Goal: Transaction & Acquisition: Purchase product/service

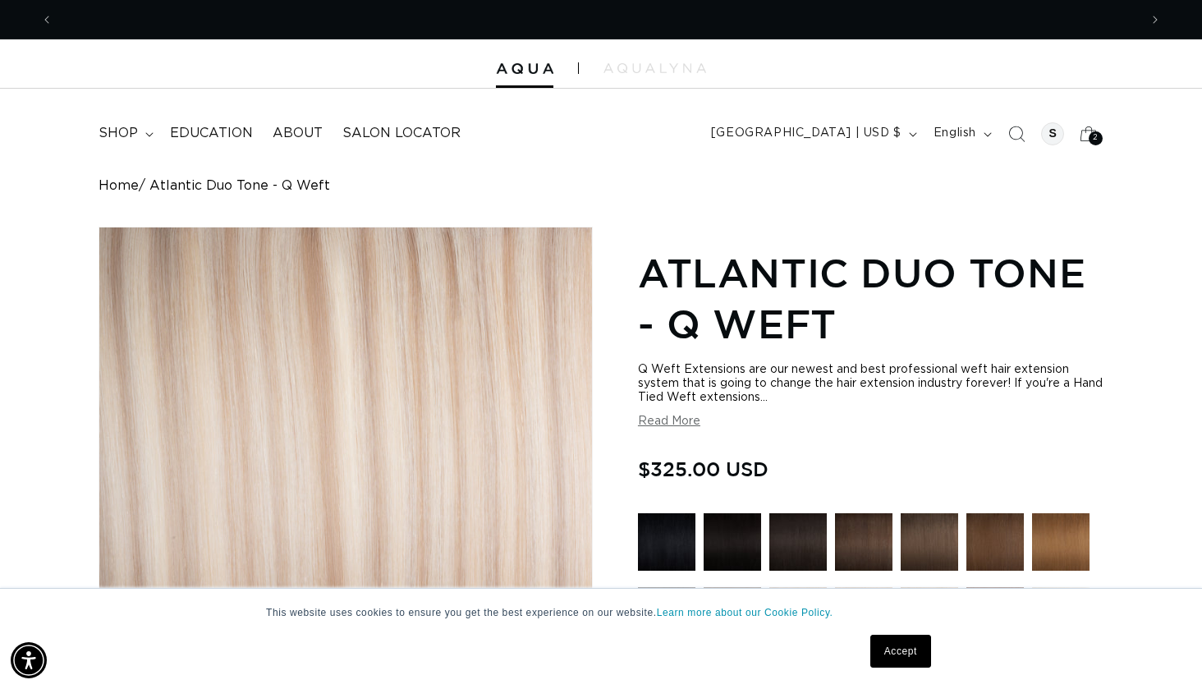
scroll to position [0, 1086]
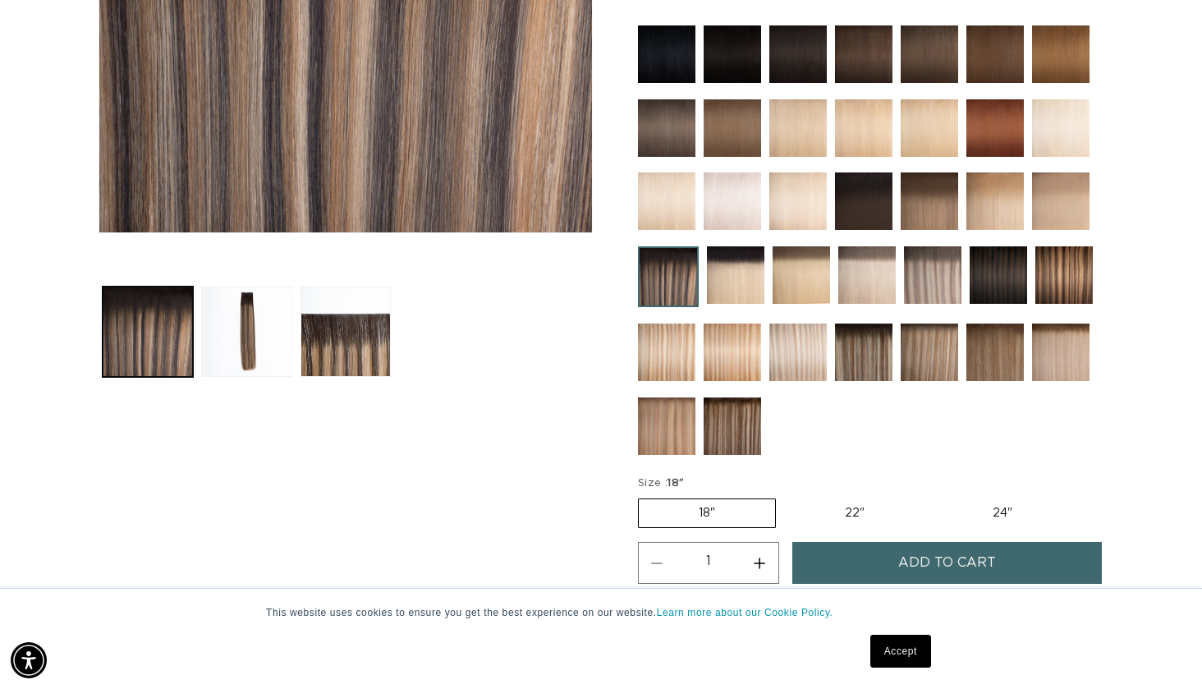
scroll to position [498, 0]
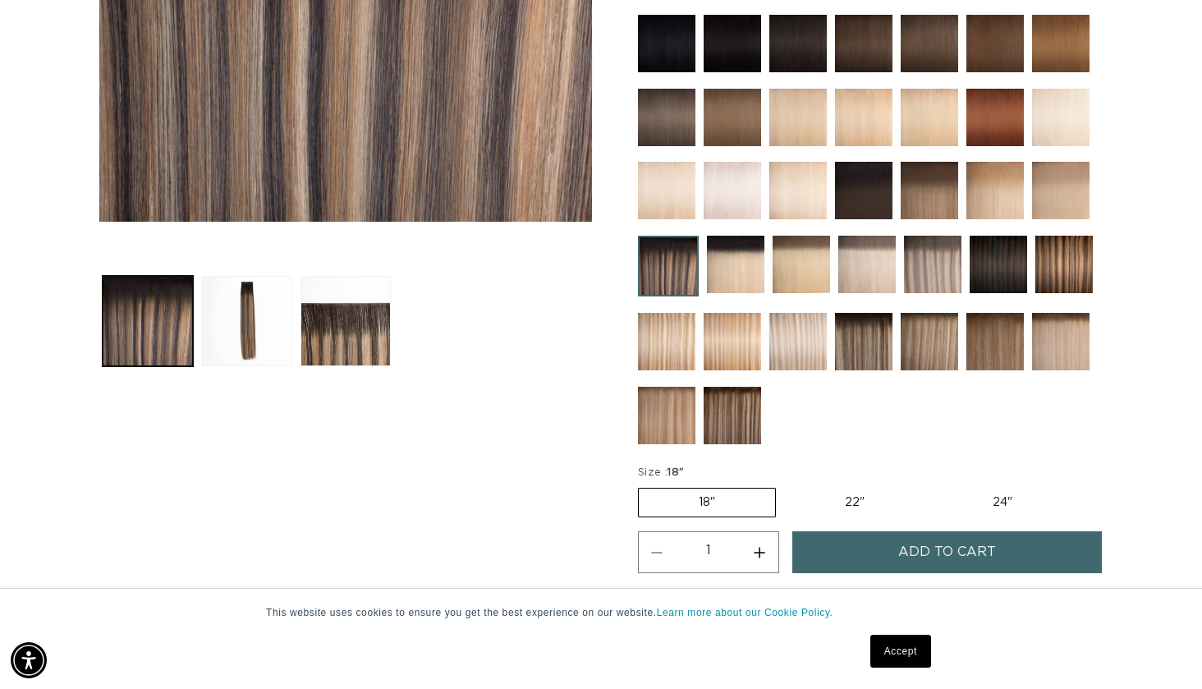
click at [909, 551] on span "Add to cart" at bounding box center [947, 552] width 98 height 42
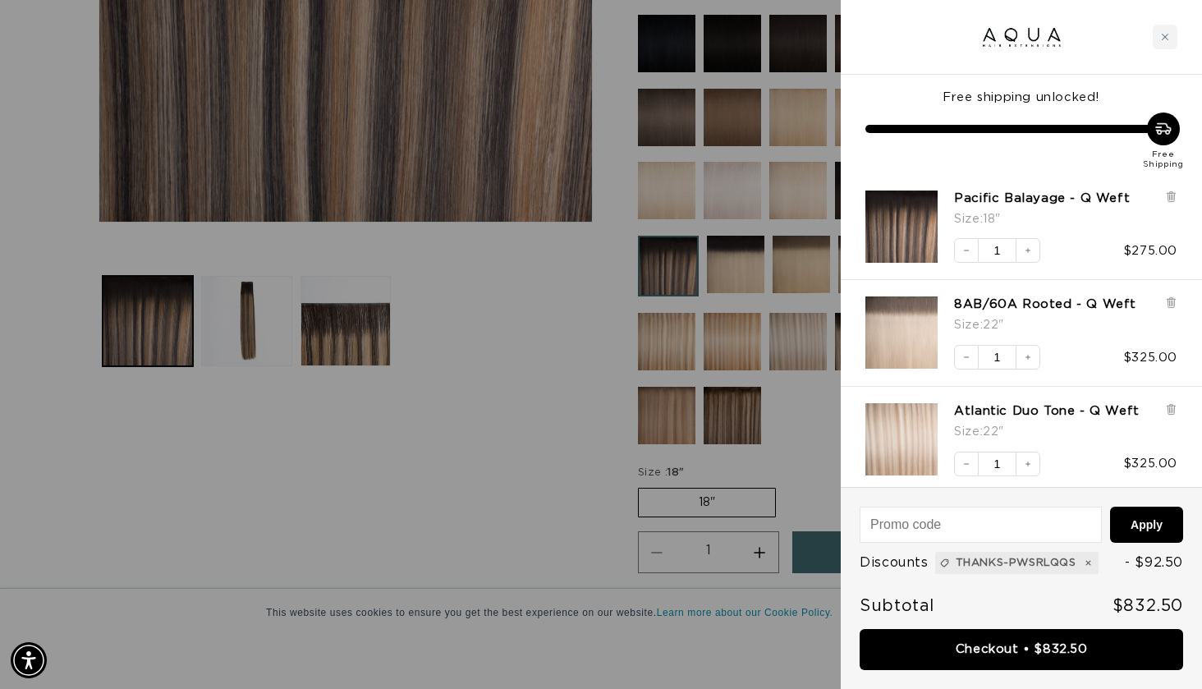
scroll to position [0, 1086]
click at [451, 397] on div at bounding box center [601, 344] width 1202 height 689
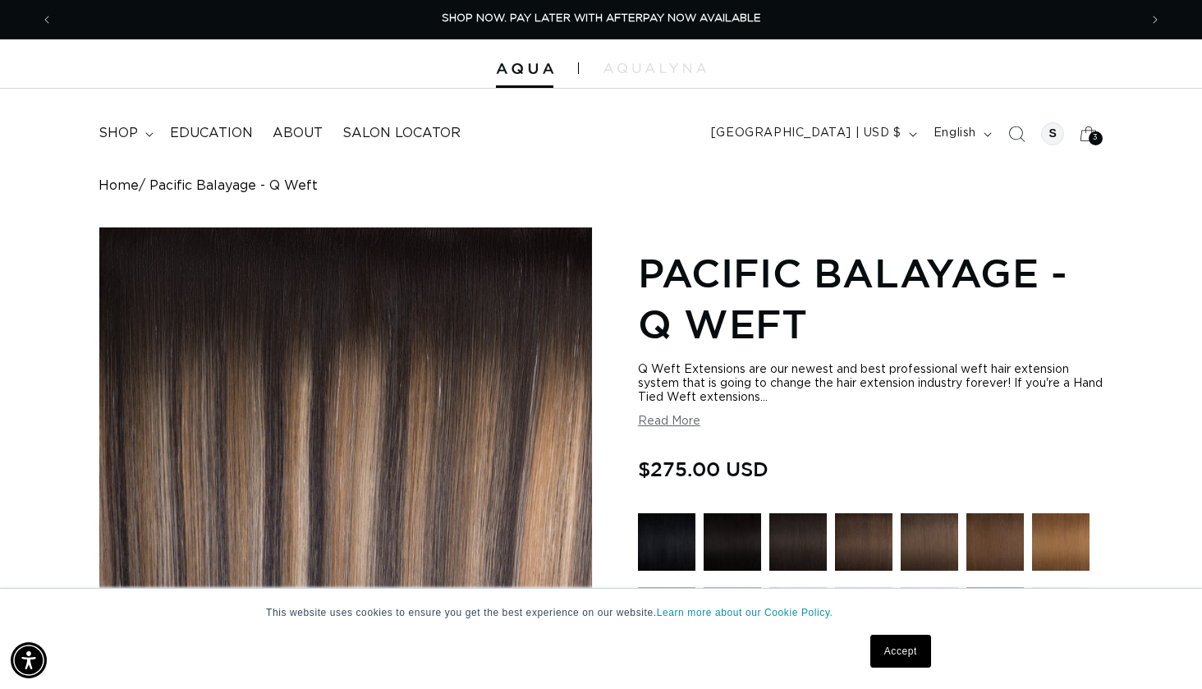
scroll to position [0, 0]
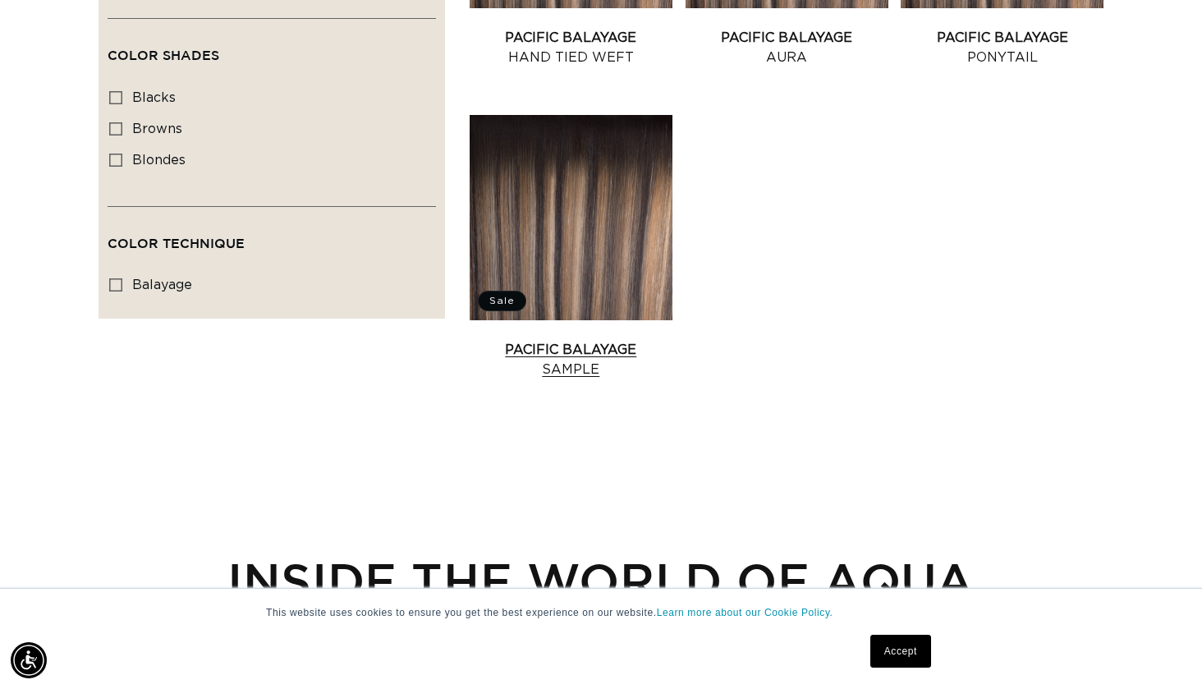
scroll to position [1219, 0]
click at [583, 341] on link "Pacific Balayage Sample" at bounding box center [571, 360] width 203 height 39
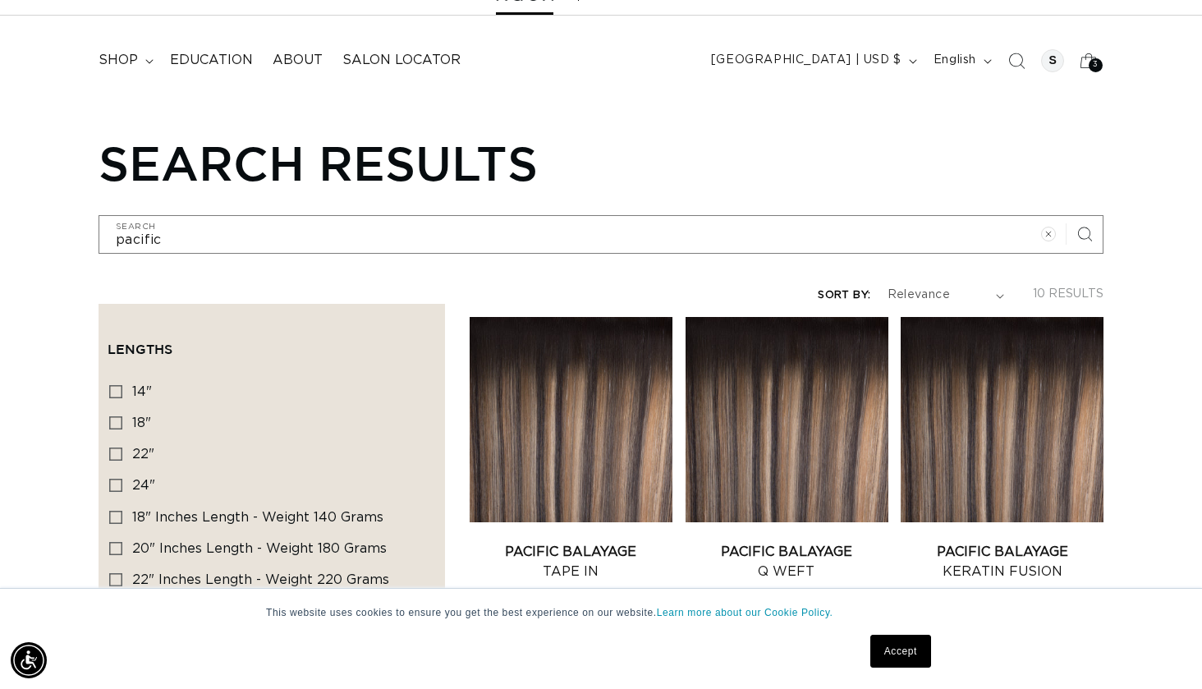
scroll to position [0, 1086]
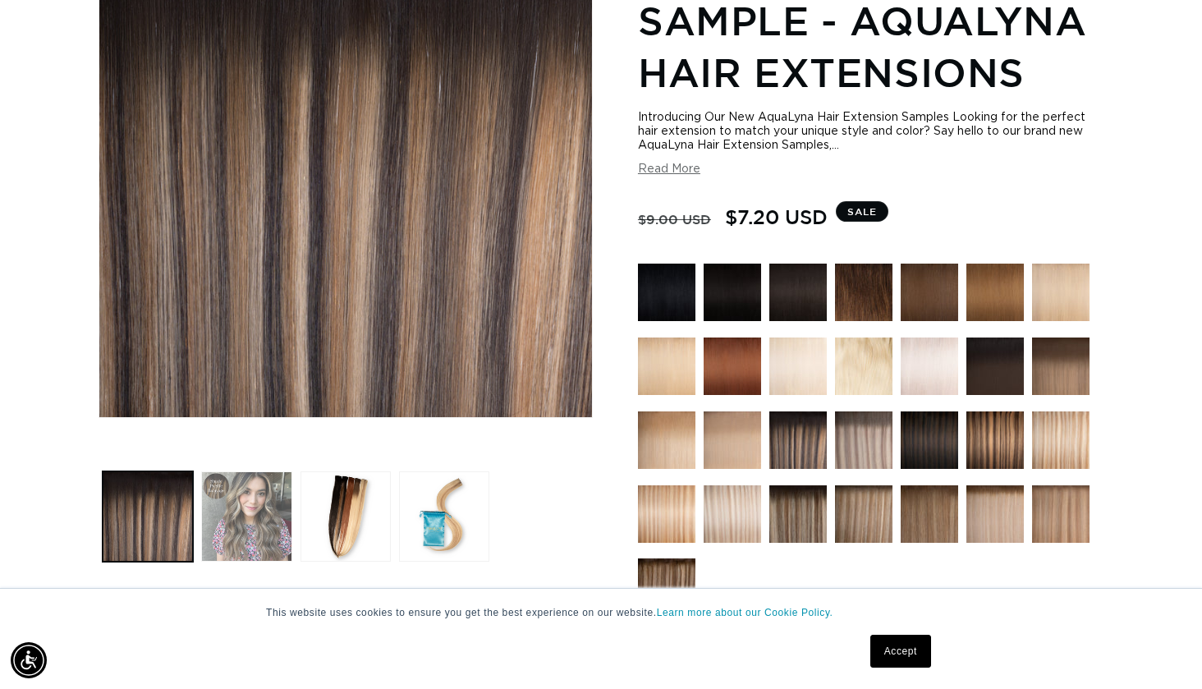
click at [230, 525] on button "Load image 2 in gallery view" at bounding box center [246, 516] width 90 height 90
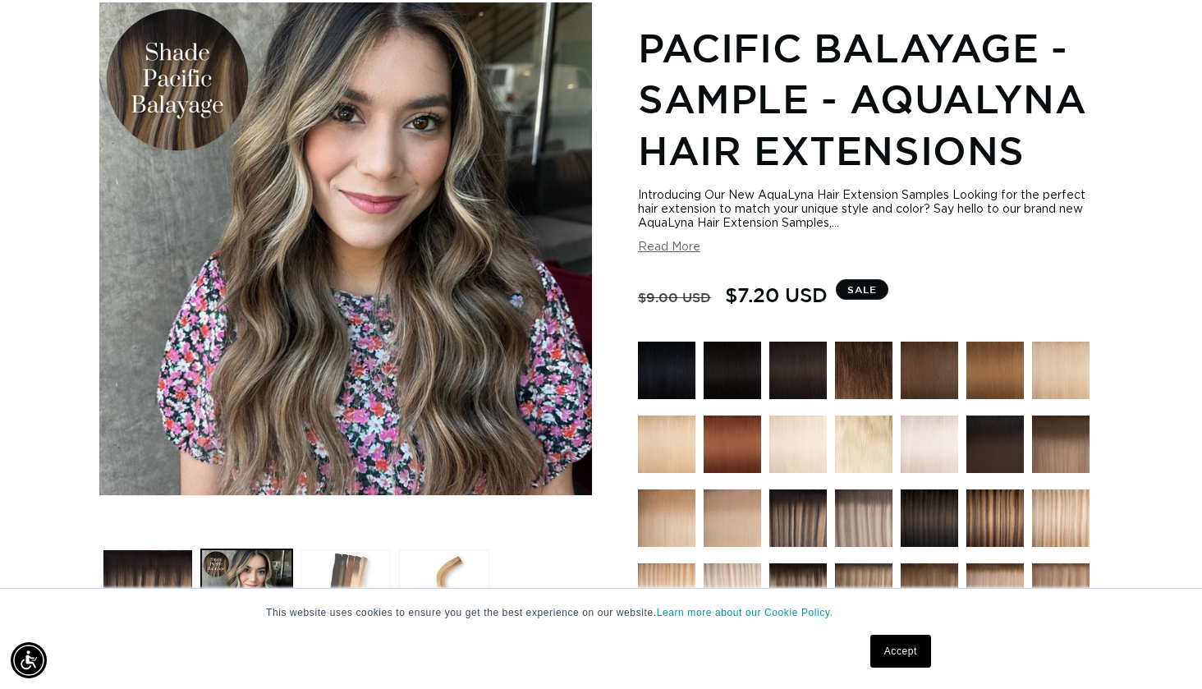
scroll to position [0, 2171]
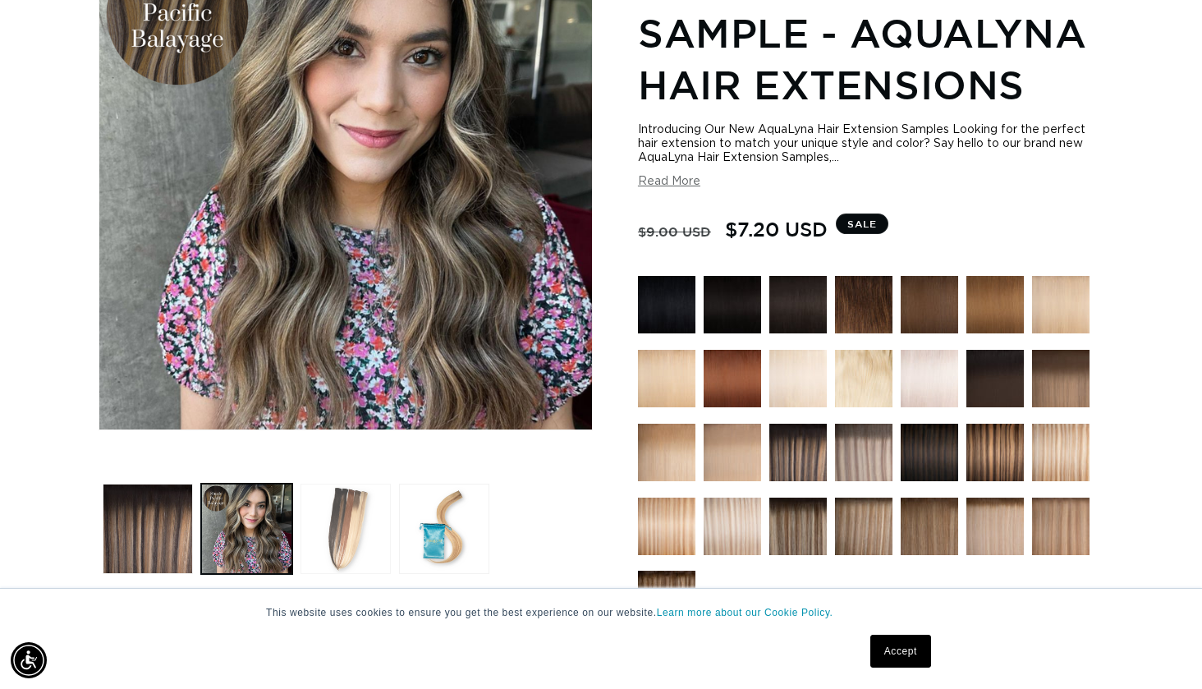
click at [344, 546] on button "Load image 3 in gallery view" at bounding box center [346, 529] width 90 height 90
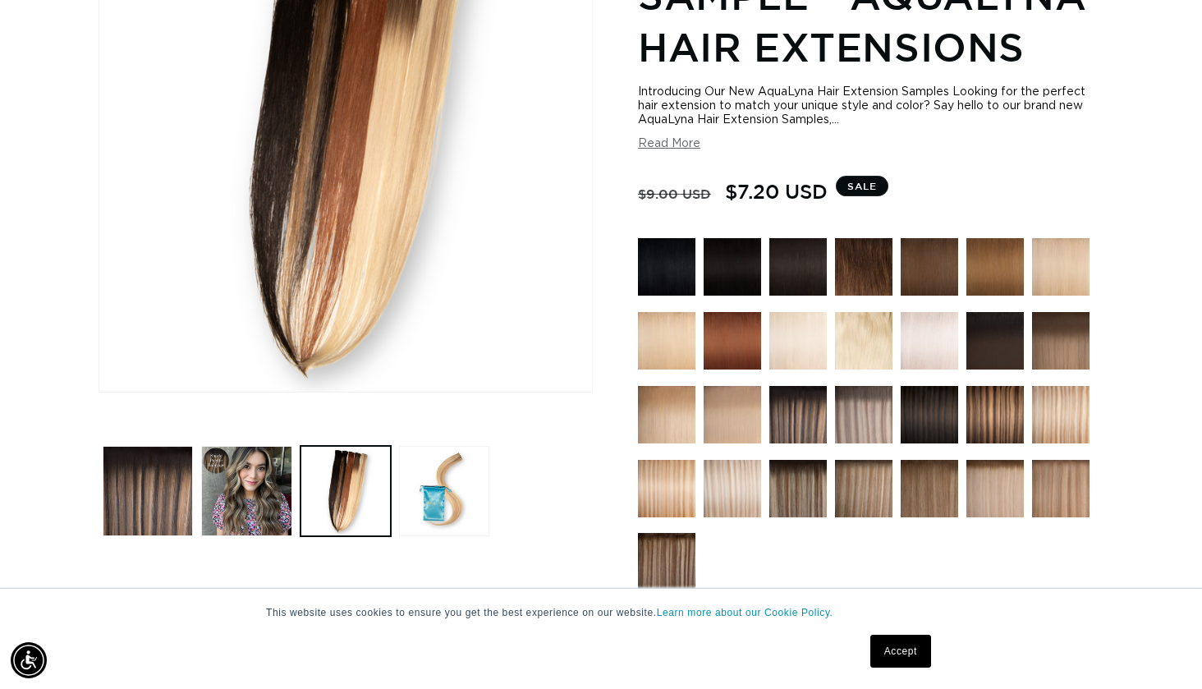
scroll to position [331, 0]
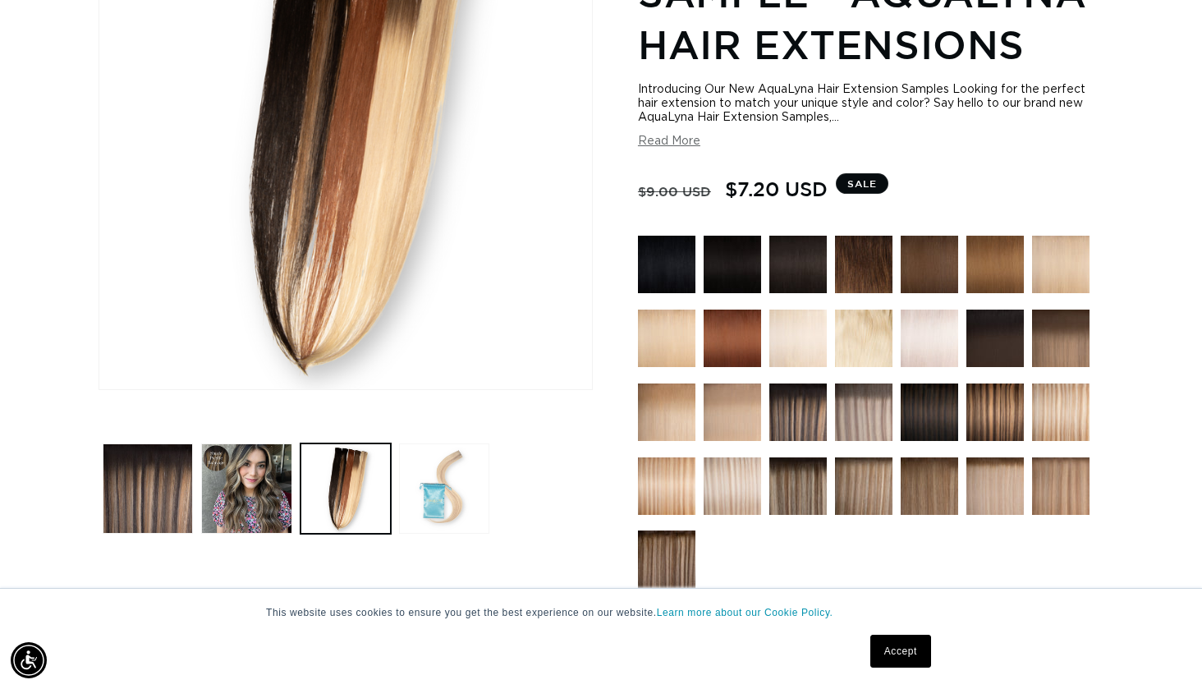
click at [440, 489] on button "Load image 4 in gallery view" at bounding box center [444, 488] width 90 height 90
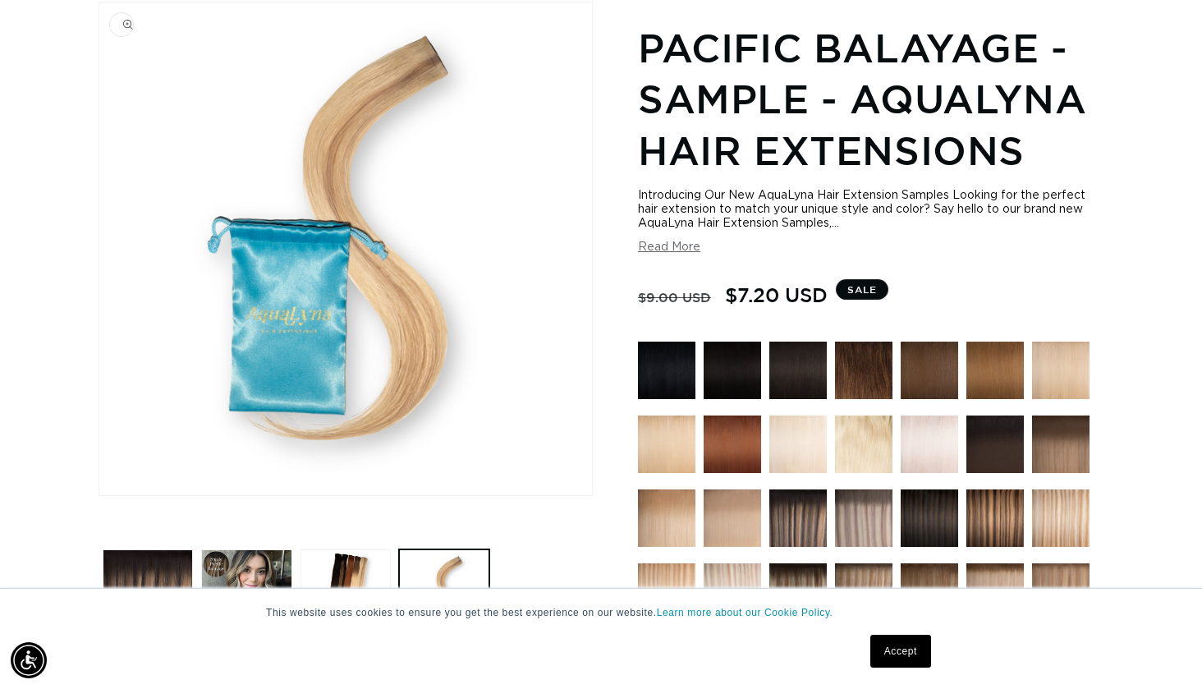
scroll to position [0, 2171]
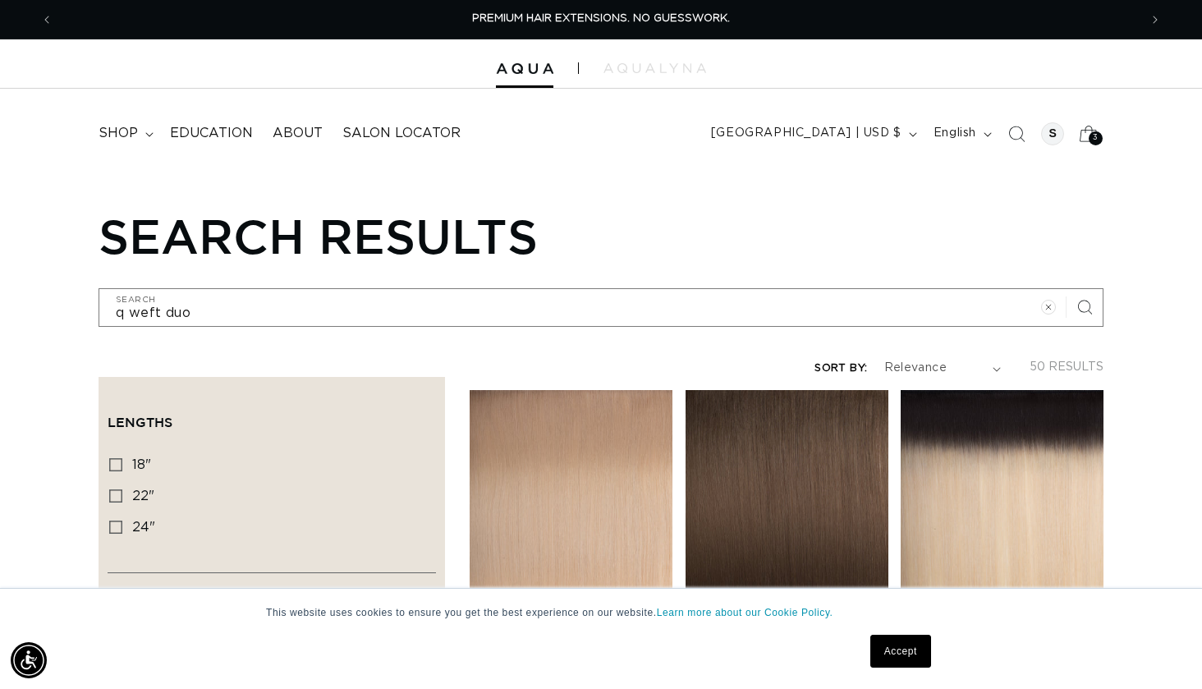
click at [1089, 131] on icon at bounding box center [1088, 133] width 39 height 39
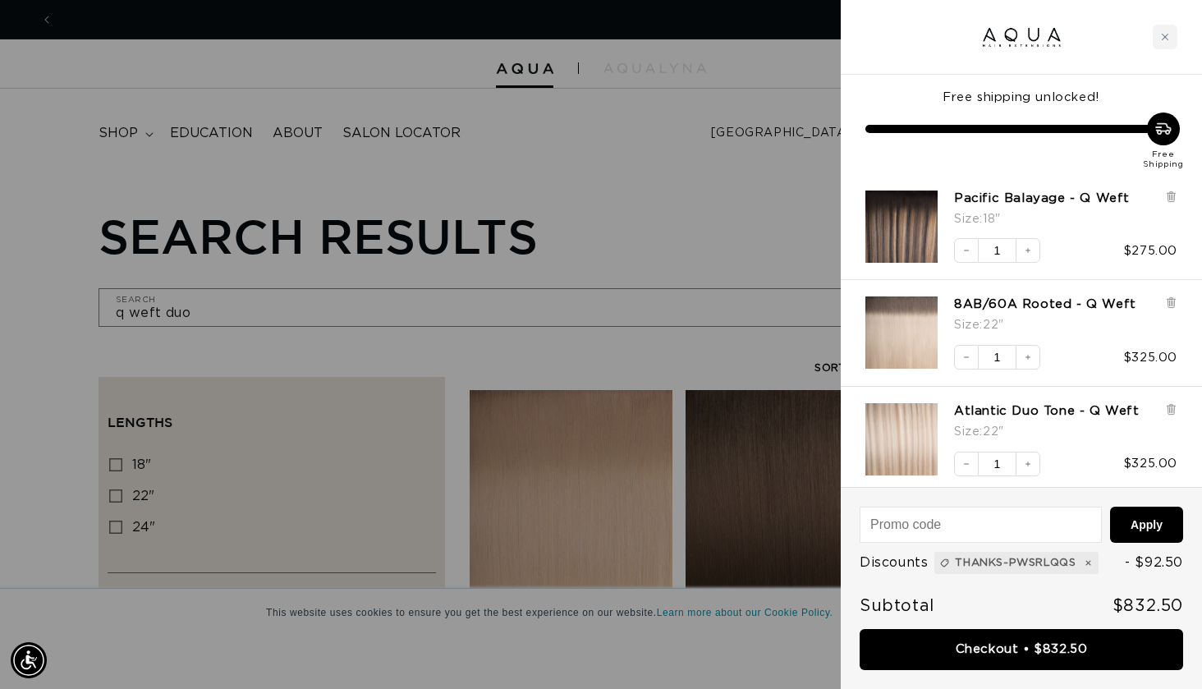
scroll to position [0, 2171]
click at [654, 183] on div at bounding box center [601, 344] width 1202 height 689
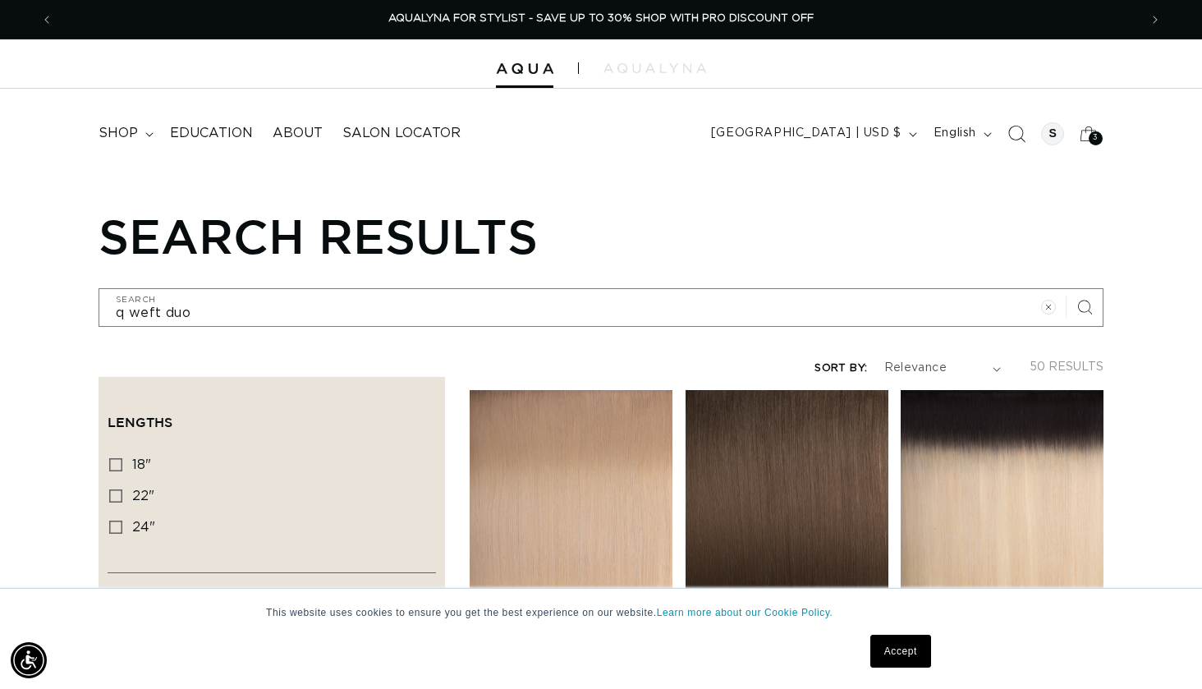
click at [1014, 135] on icon "Search" at bounding box center [1016, 133] width 17 height 17
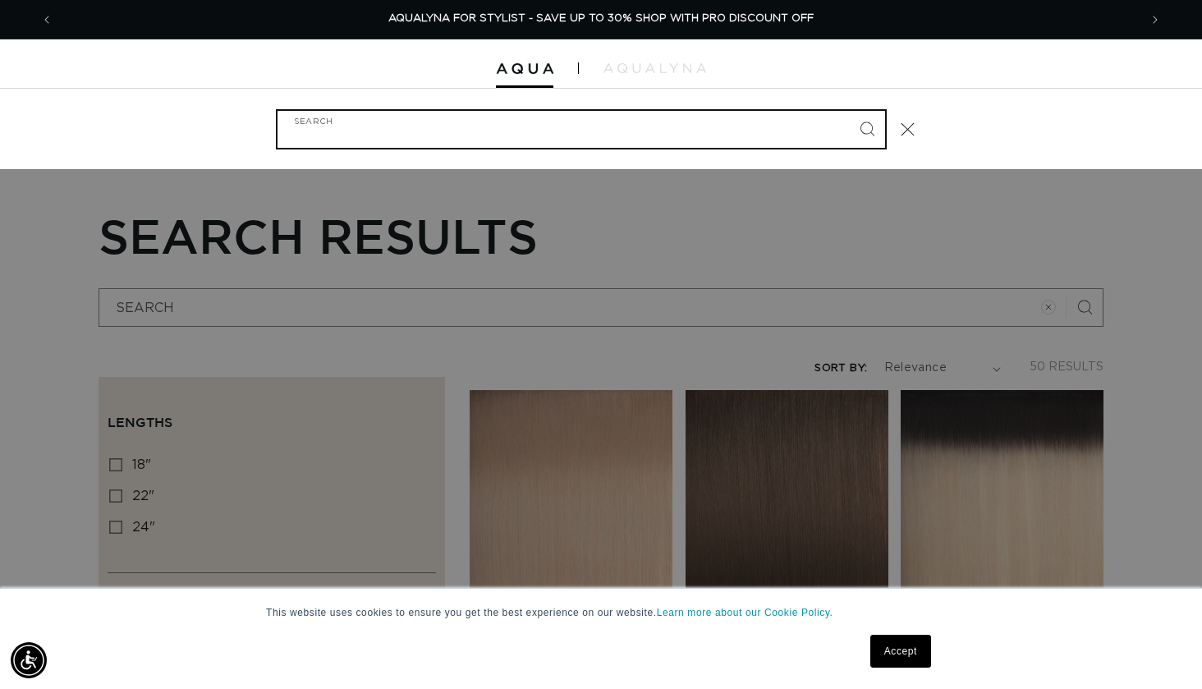
type input "1"
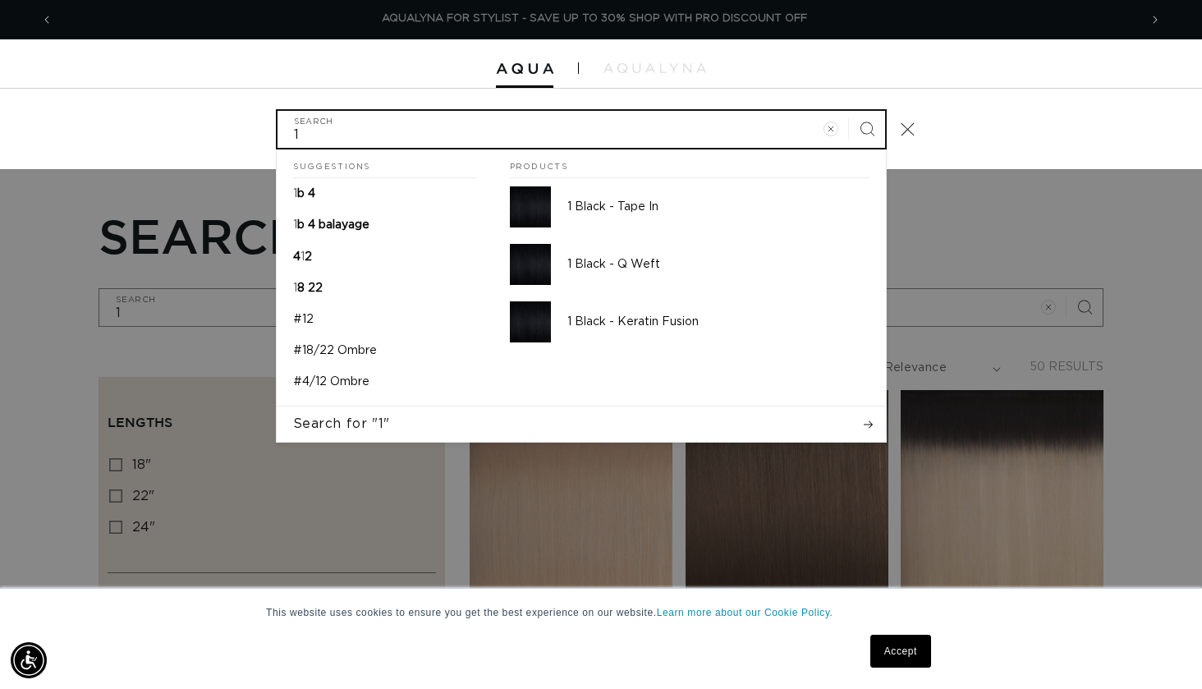
scroll to position [0, 0]
type input "1"
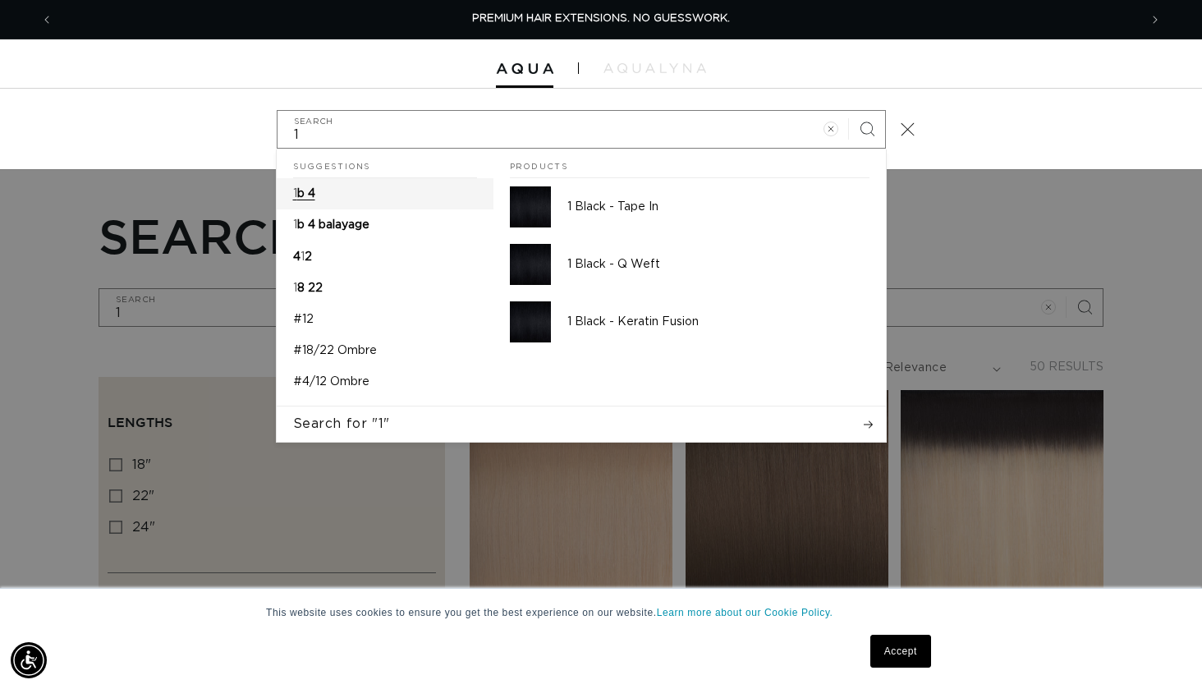
click at [315, 194] on span "b 4" at bounding box center [306, 193] width 18 height 11
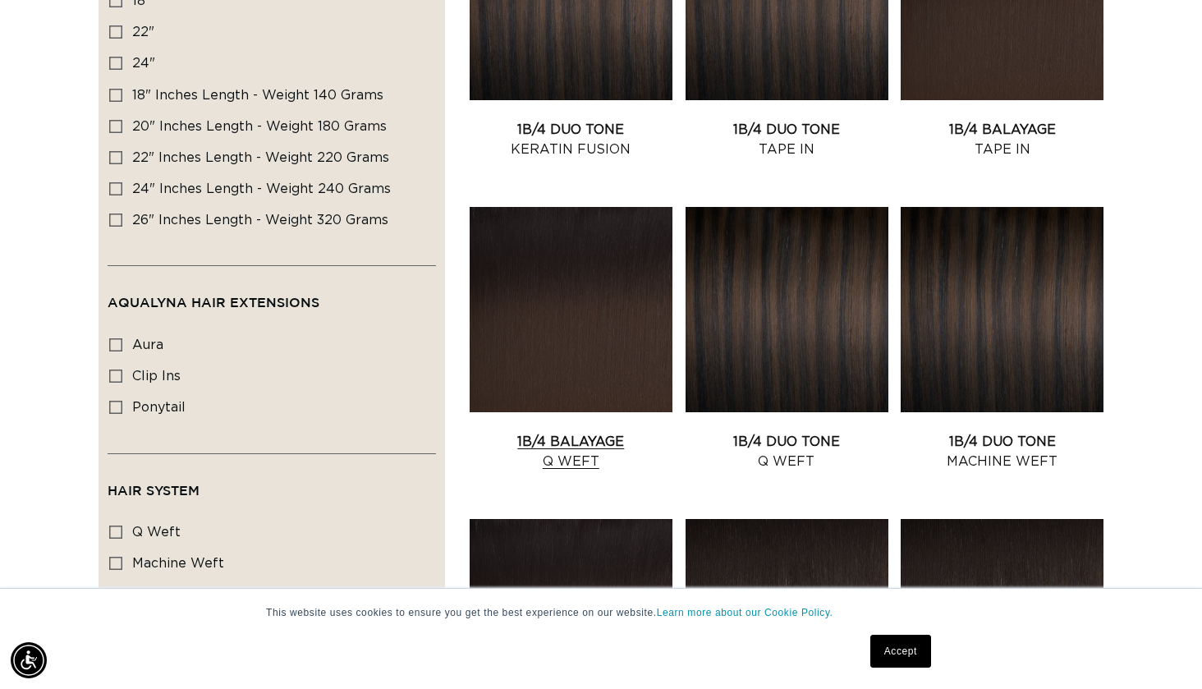
click at [608, 432] on link "1B/4 Balayage Q Weft" at bounding box center [571, 451] width 203 height 39
click at [826, 432] on link "1B/4 Duo Tone Q Weft" at bounding box center [787, 451] width 203 height 39
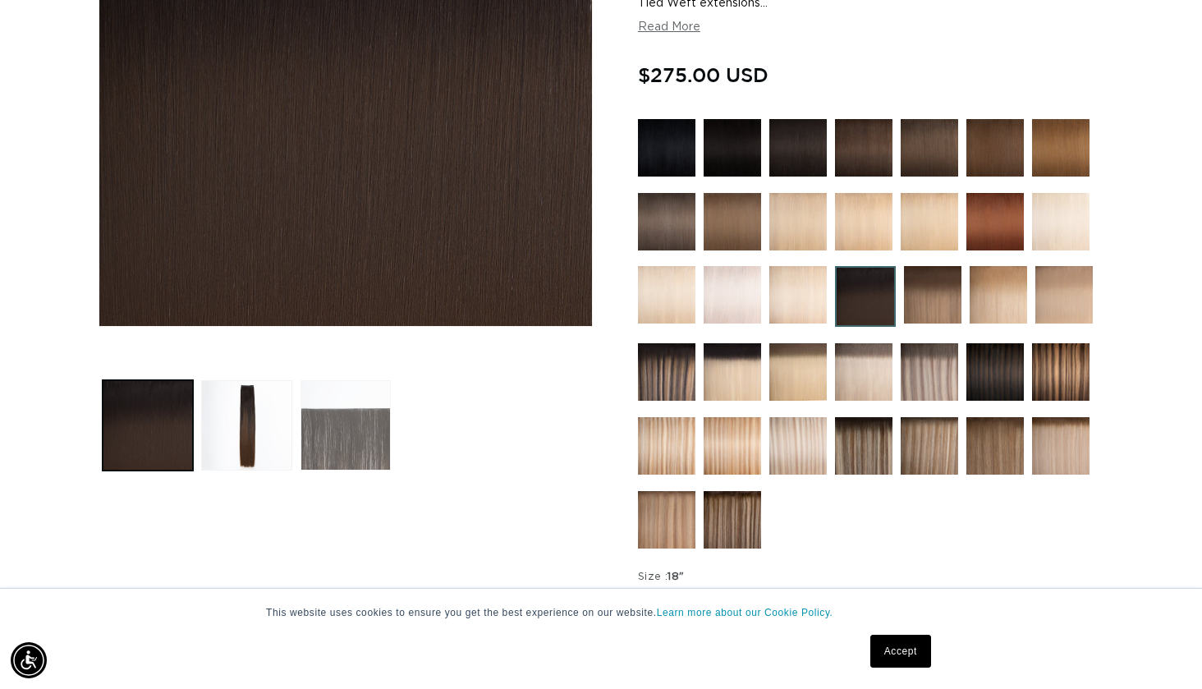
scroll to position [0, 1086]
click at [345, 429] on button "Load image 3 in gallery view" at bounding box center [346, 425] width 90 height 90
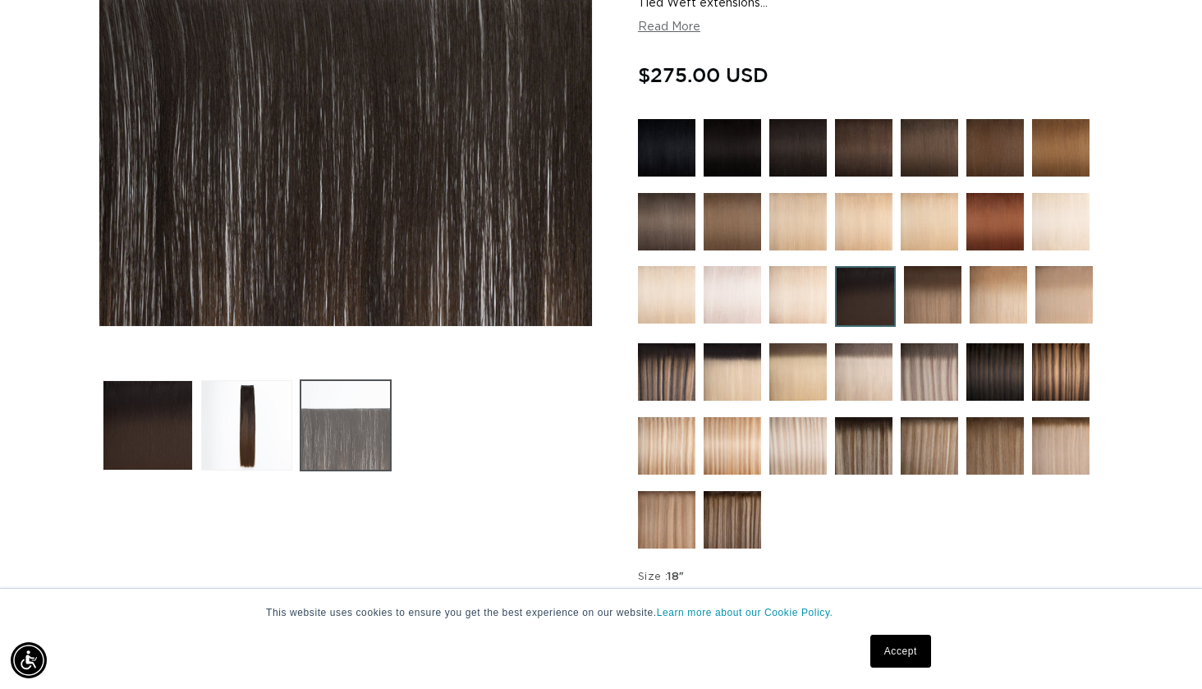
scroll to position [225, 0]
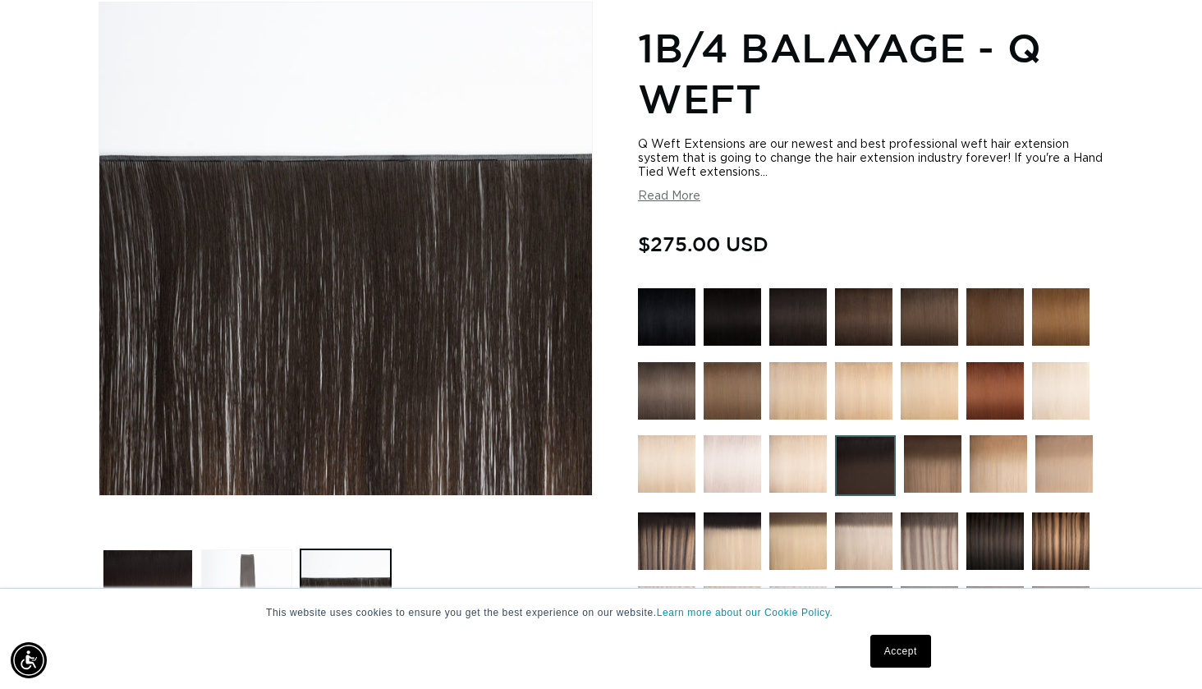
click at [246, 557] on button "Load image 2 in gallery view" at bounding box center [246, 594] width 90 height 90
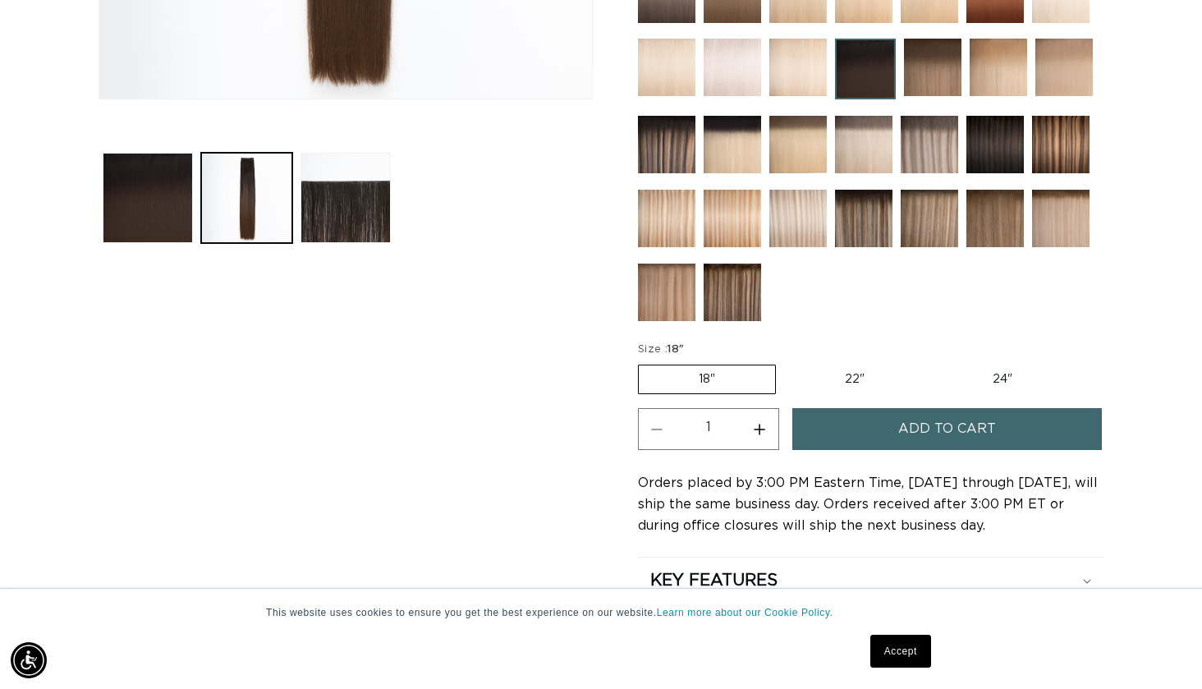
scroll to position [636, 0]
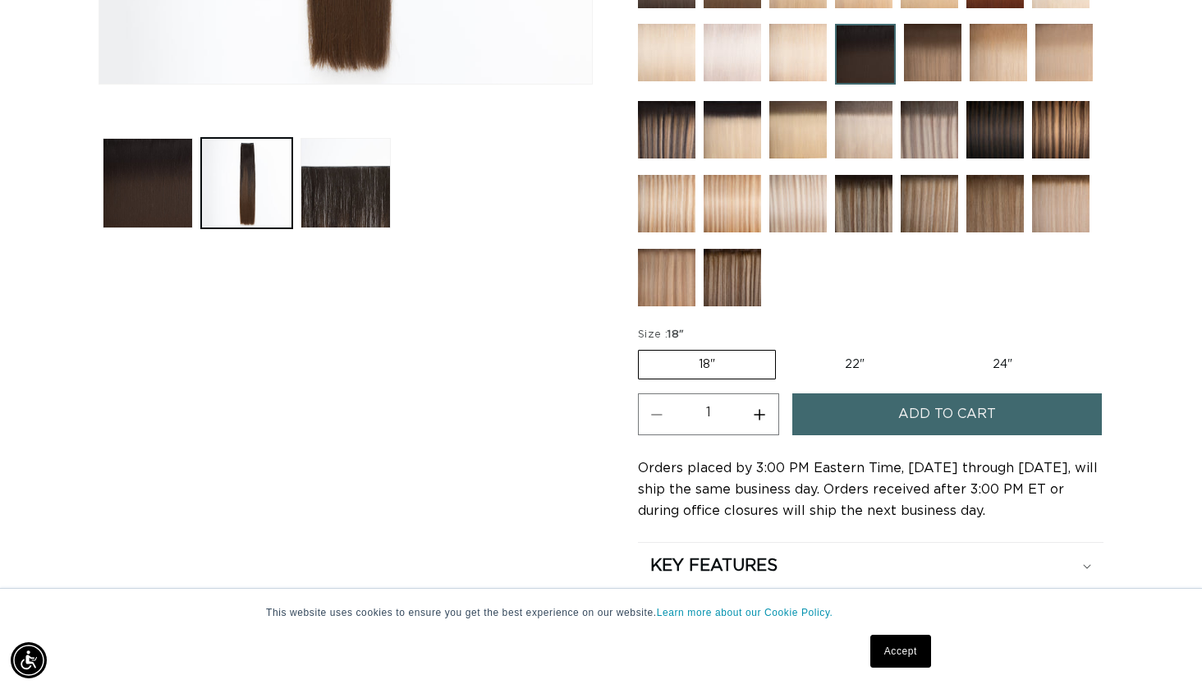
click at [905, 415] on span "Add to cart" at bounding box center [947, 414] width 98 height 42
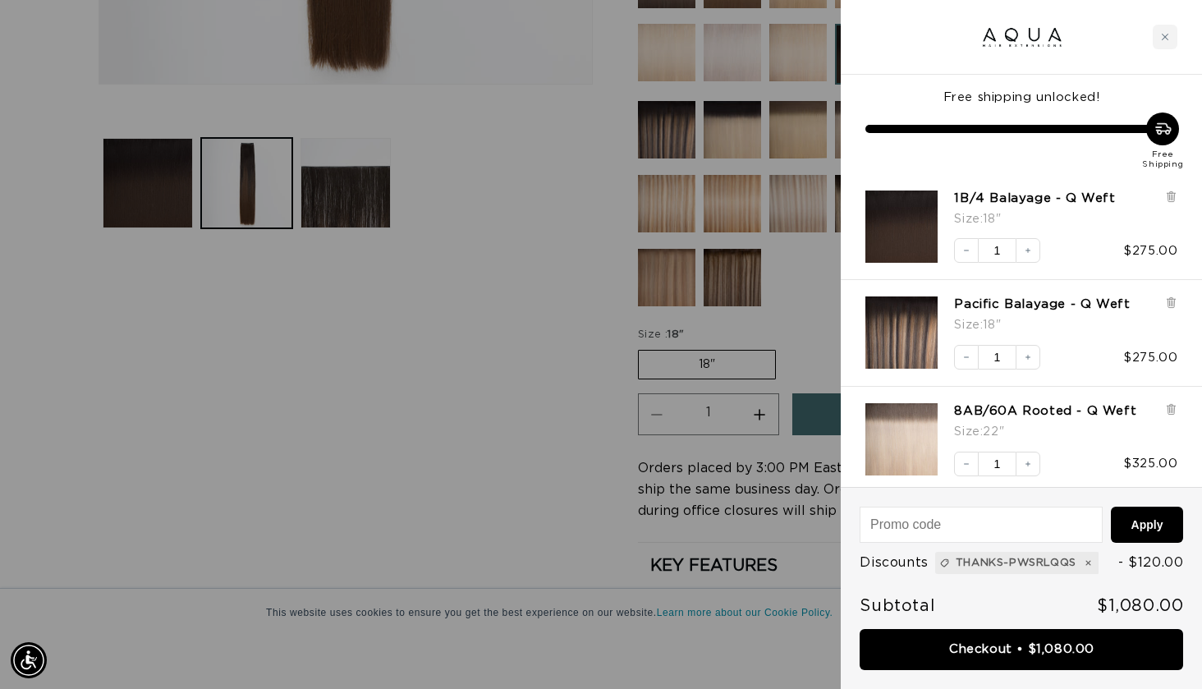
scroll to position [0, 1086]
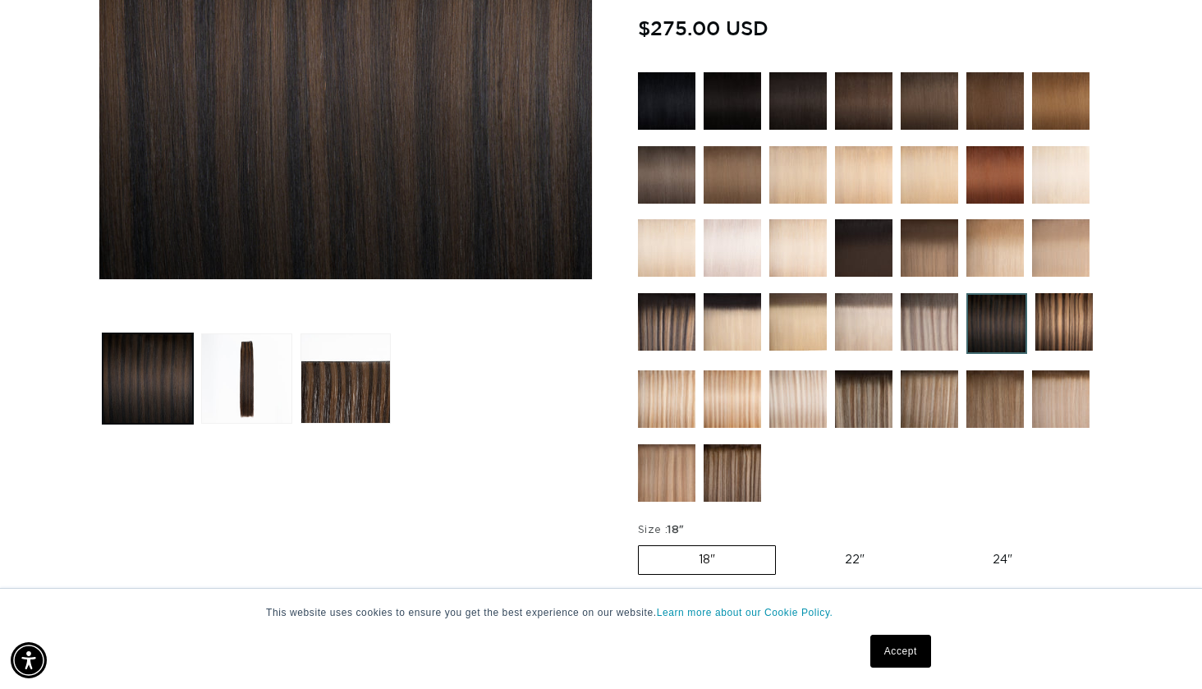
scroll to position [452, 0]
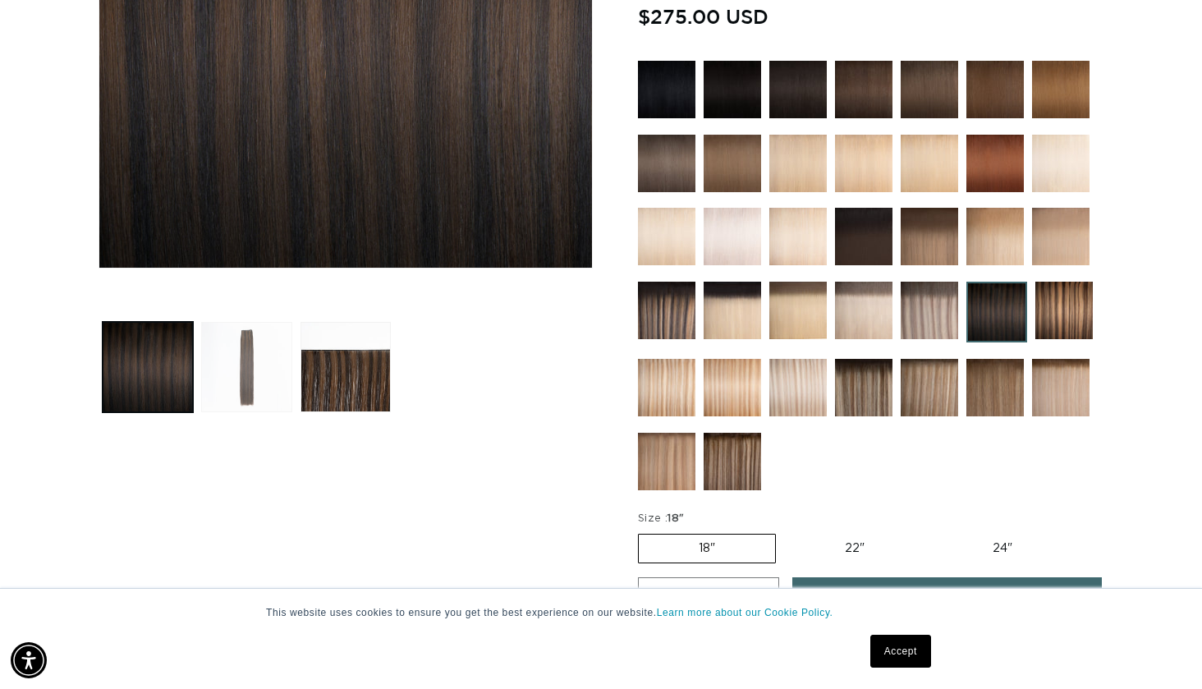
click at [253, 363] on button "Load image 2 in gallery view" at bounding box center [246, 367] width 90 height 90
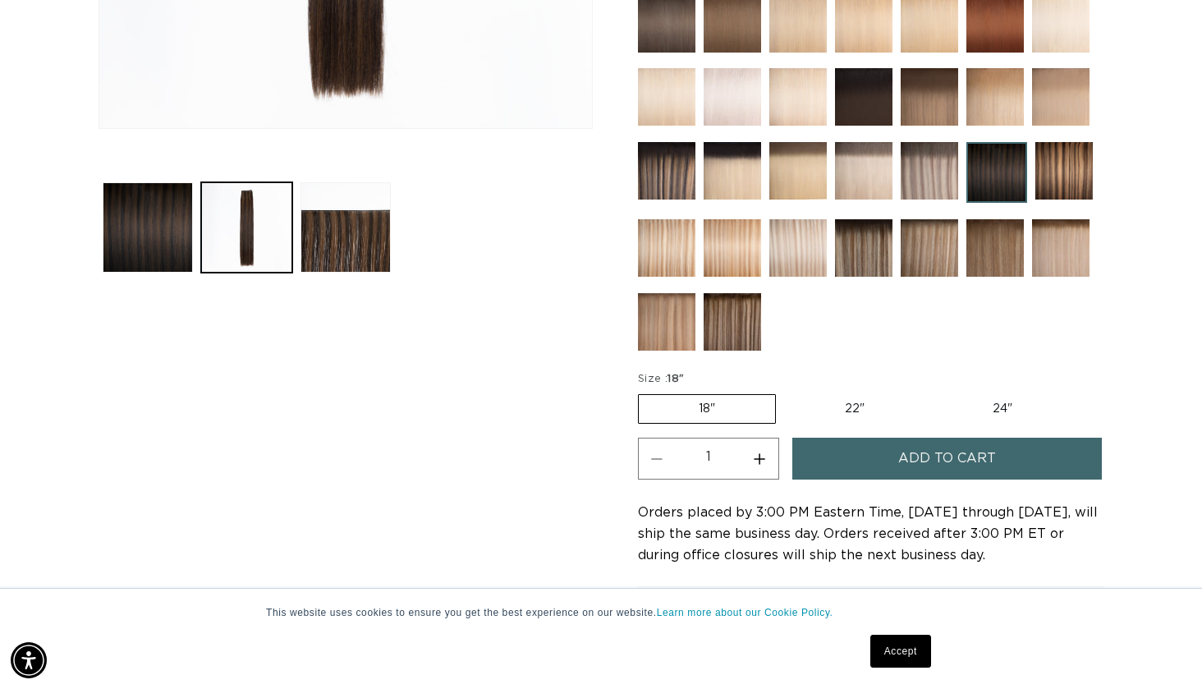
scroll to position [596, 0]
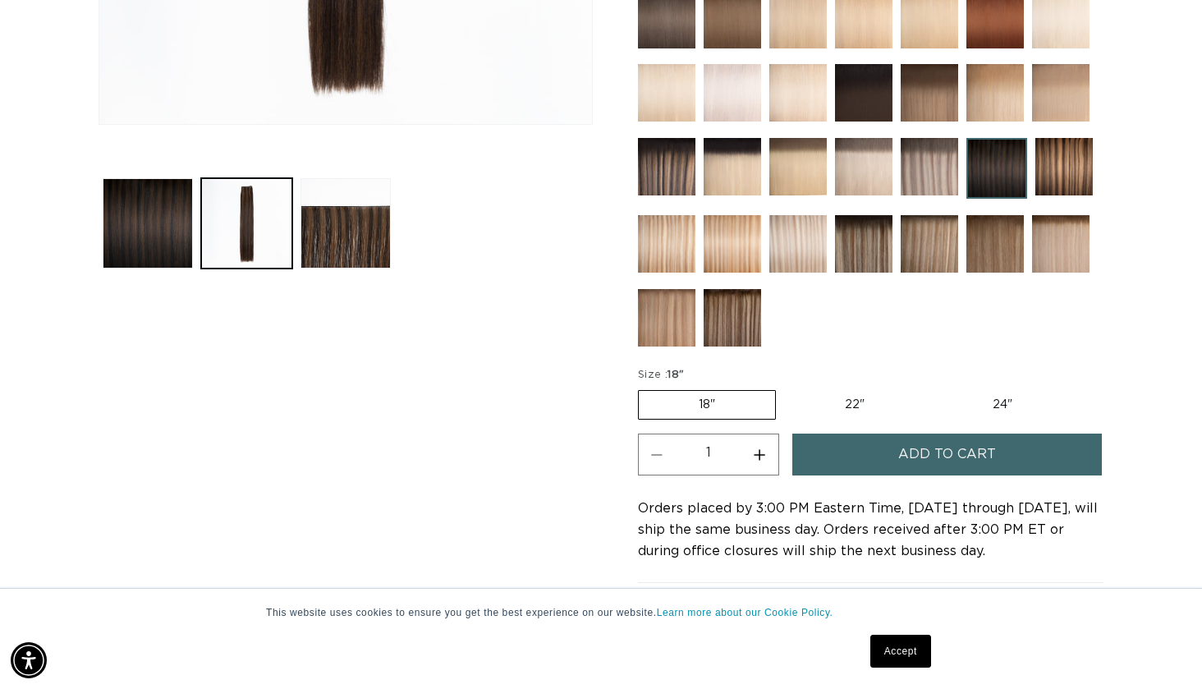
click at [996, 461] on button "Add to cart" at bounding box center [946, 455] width 309 height 42
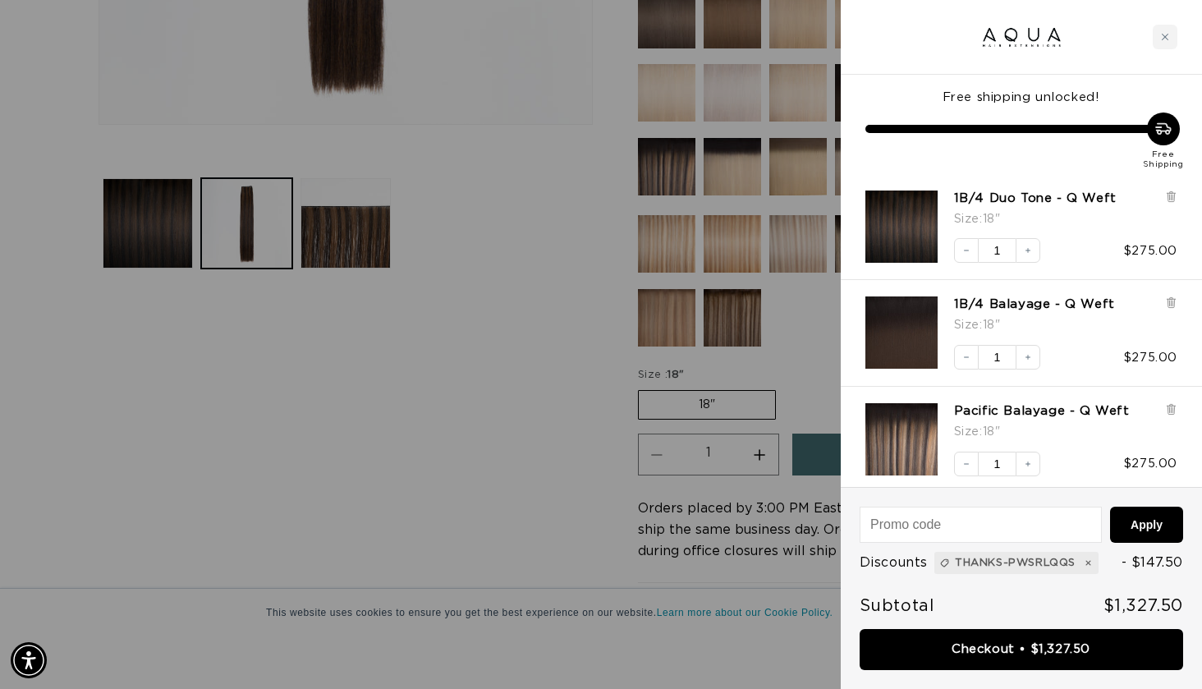
scroll to position [0, 2171]
click at [485, 443] on div at bounding box center [601, 344] width 1202 height 689
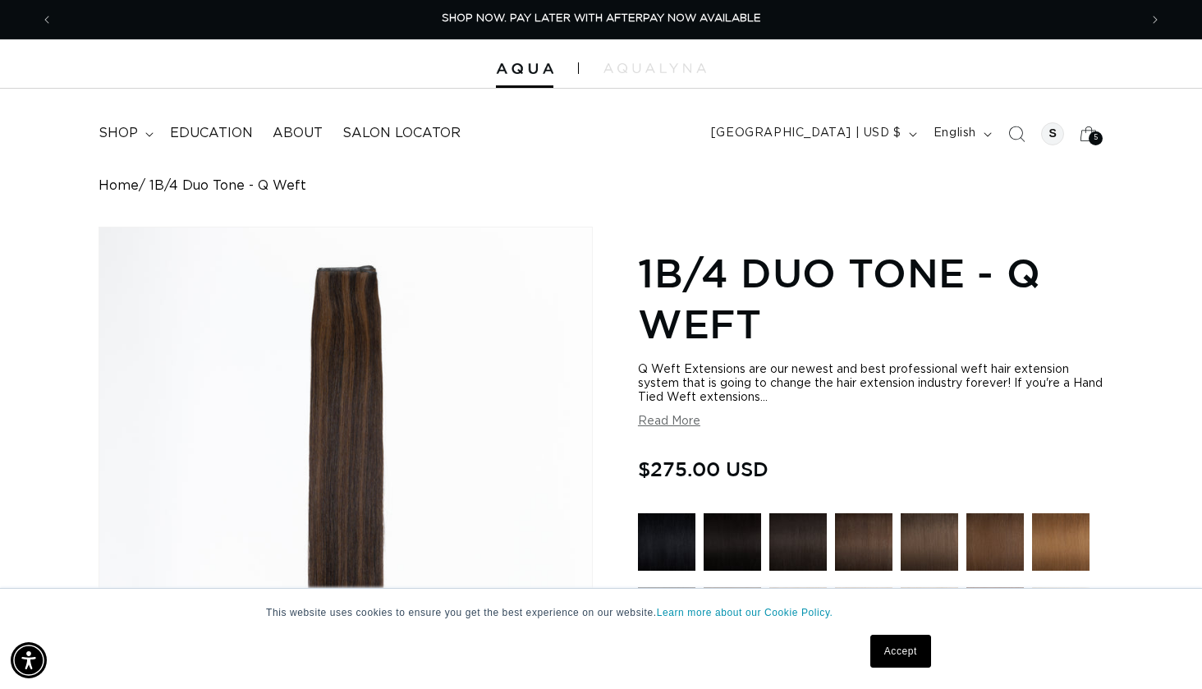
scroll to position [0, 0]
click at [1090, 132] on div "5 5" at bounding box center [1096, 138] width 14 height 14
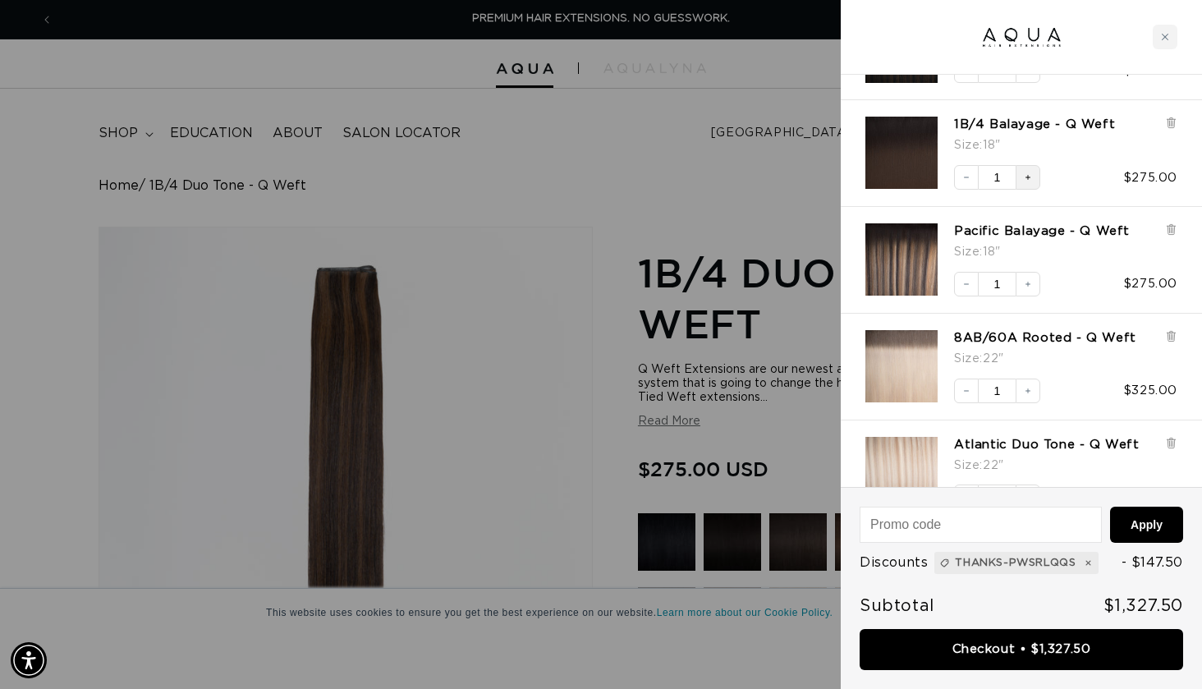
click at [1024, 179] on icon "Increase quantity" at bounding box center [1028, 177] width 10 height 10
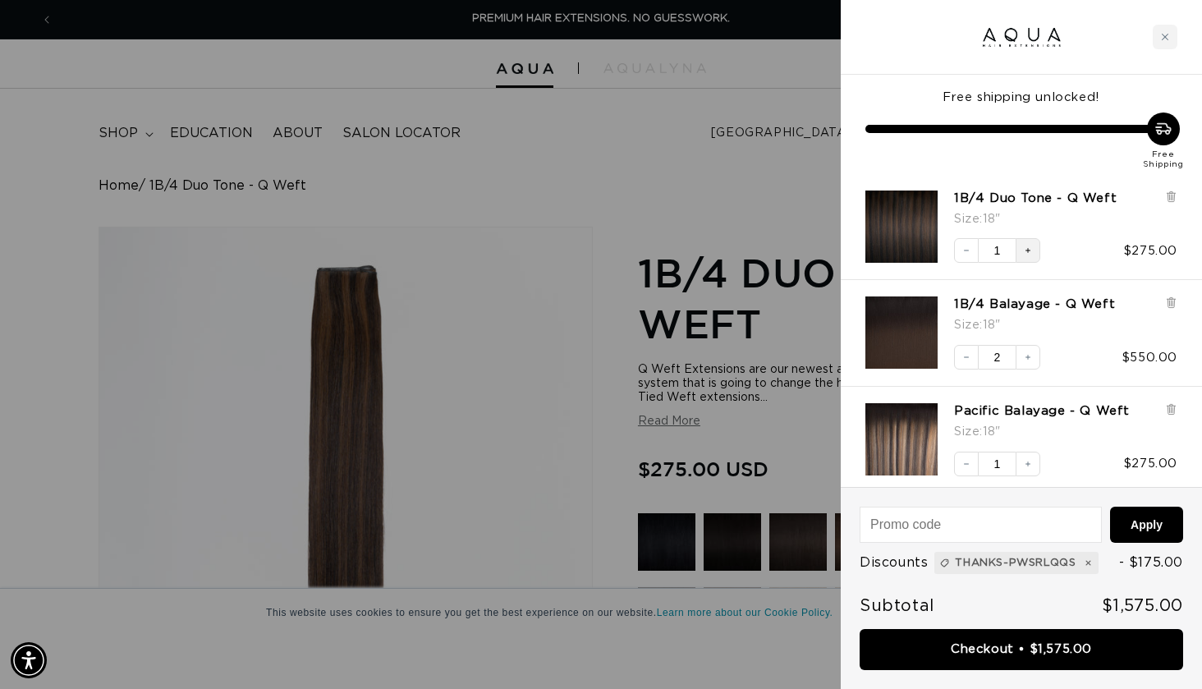
click at [1026, 247] on icon "Increase quantity" at bounding box center [1028, 251] width 10 height 10
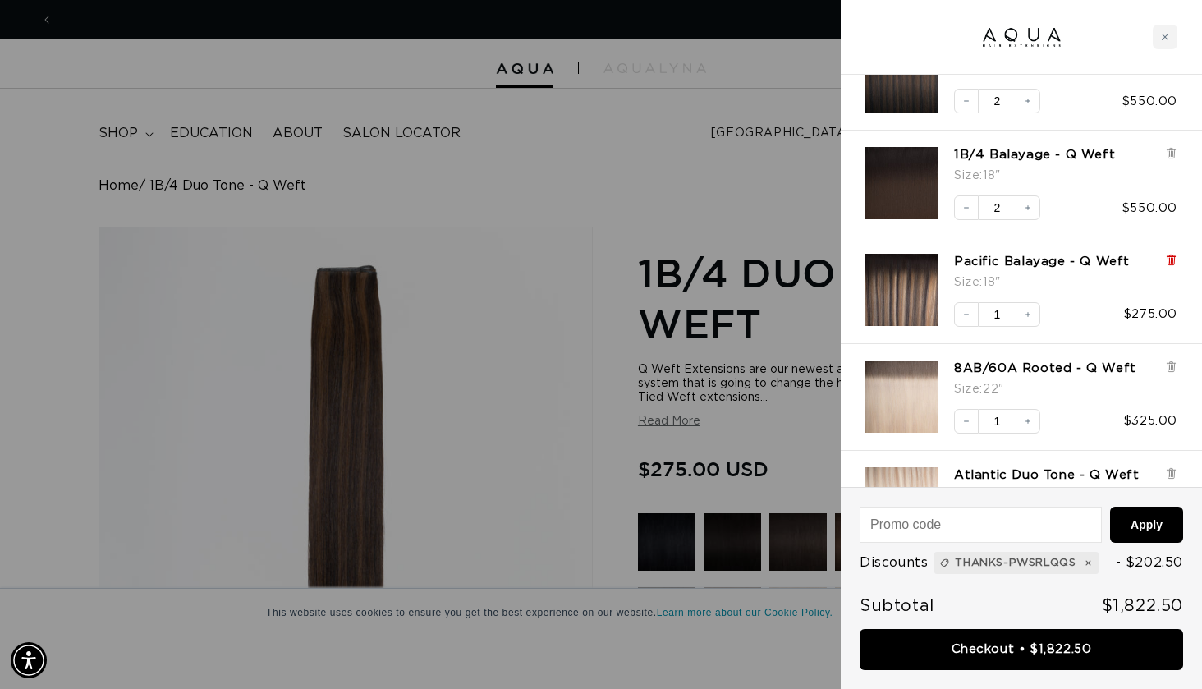
scroll to position [0, 2171]
click at [1172, 256] on icon at bounding box center [1171, 260] width 7 height 8
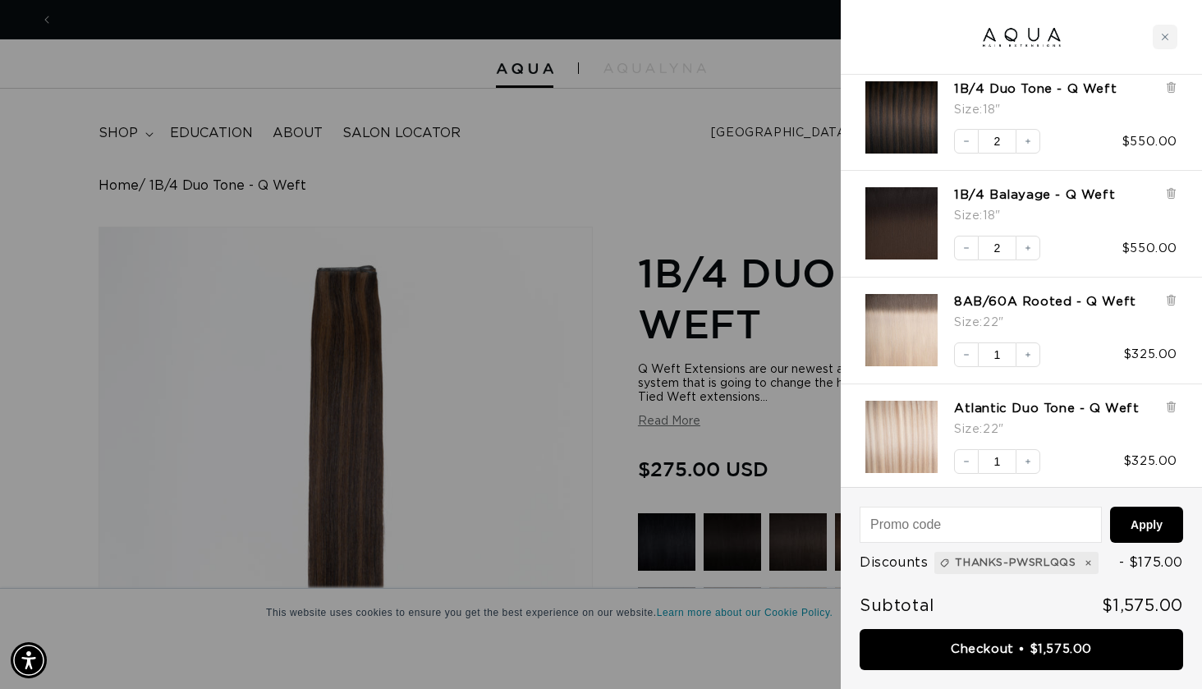
scroll to position [0, 0]
click at [916, 122] on img "1B/4 Duo Tone - Q Weft - 18&quot;" at bounding box center [901, 117] width 72 height 72
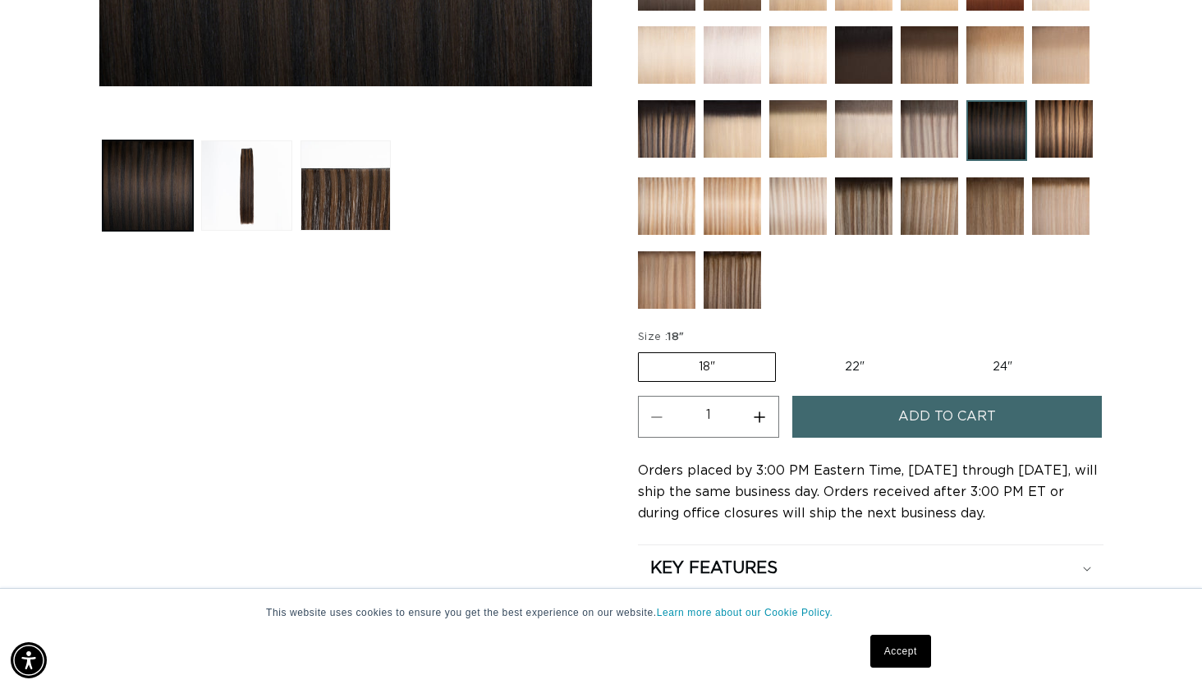
scroll to position [650, 0]
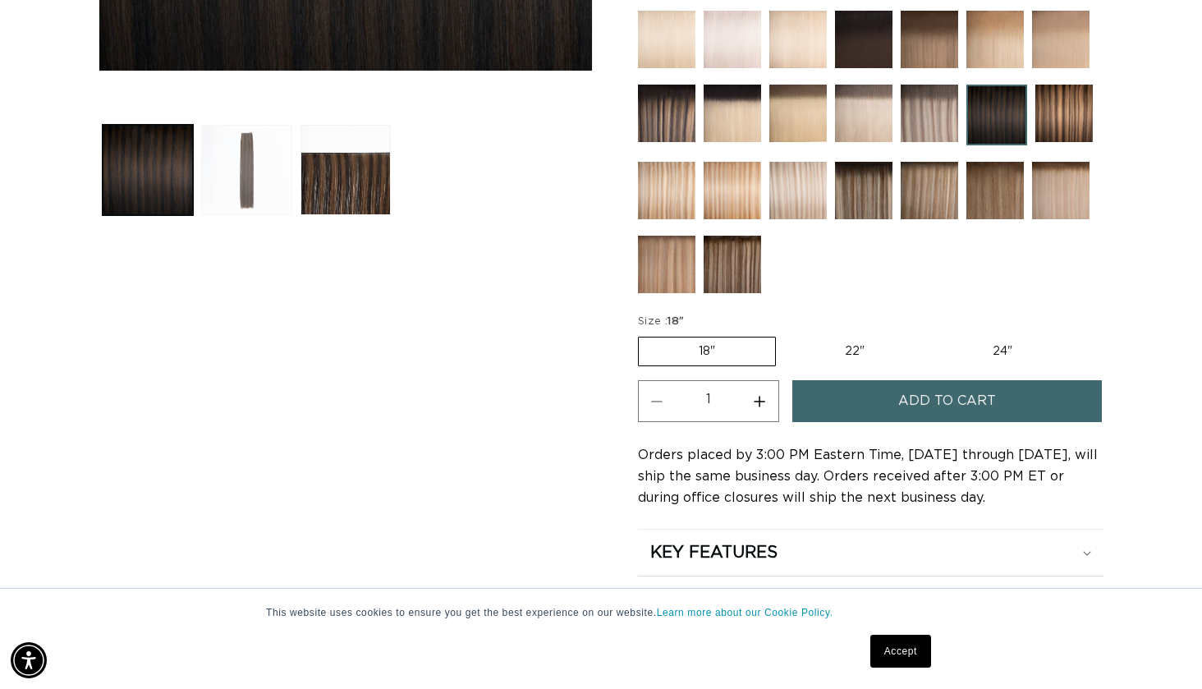
click at [246, 171] on button "Load image 2 in gallery view" at bounding box center [246, 170] width 90 height 90
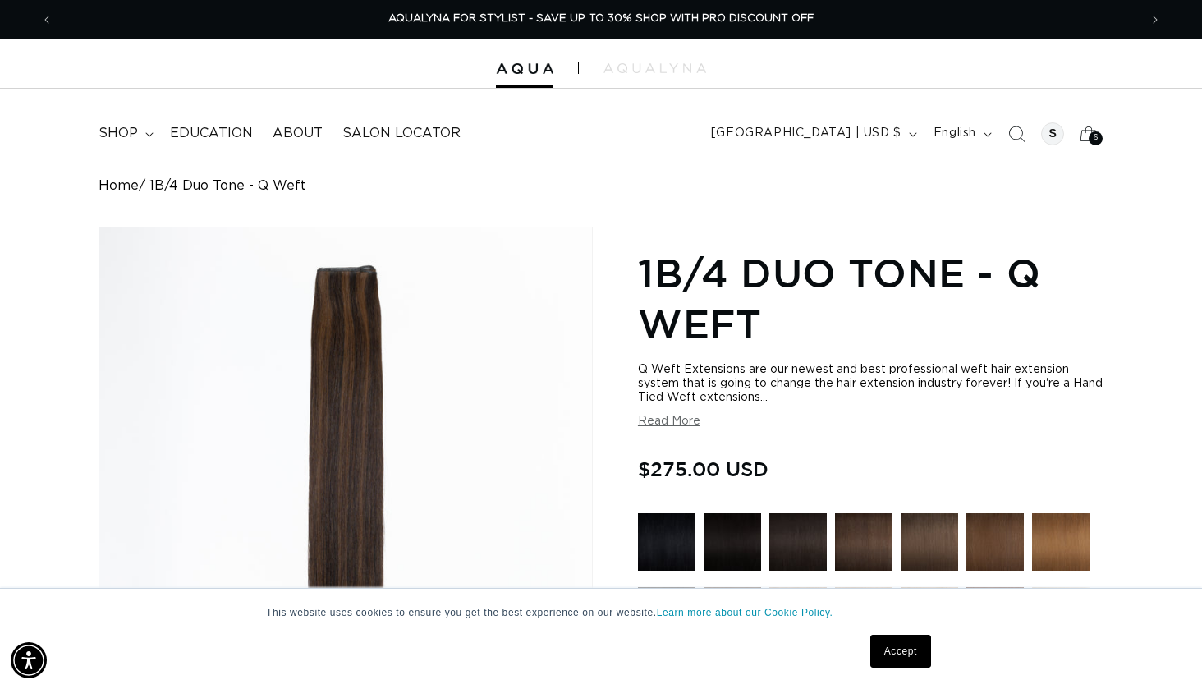
scroll to position [0, 0]
click at [1092, 132] on div "6 6" at bounding box center [1096, 138] width 14 height 14
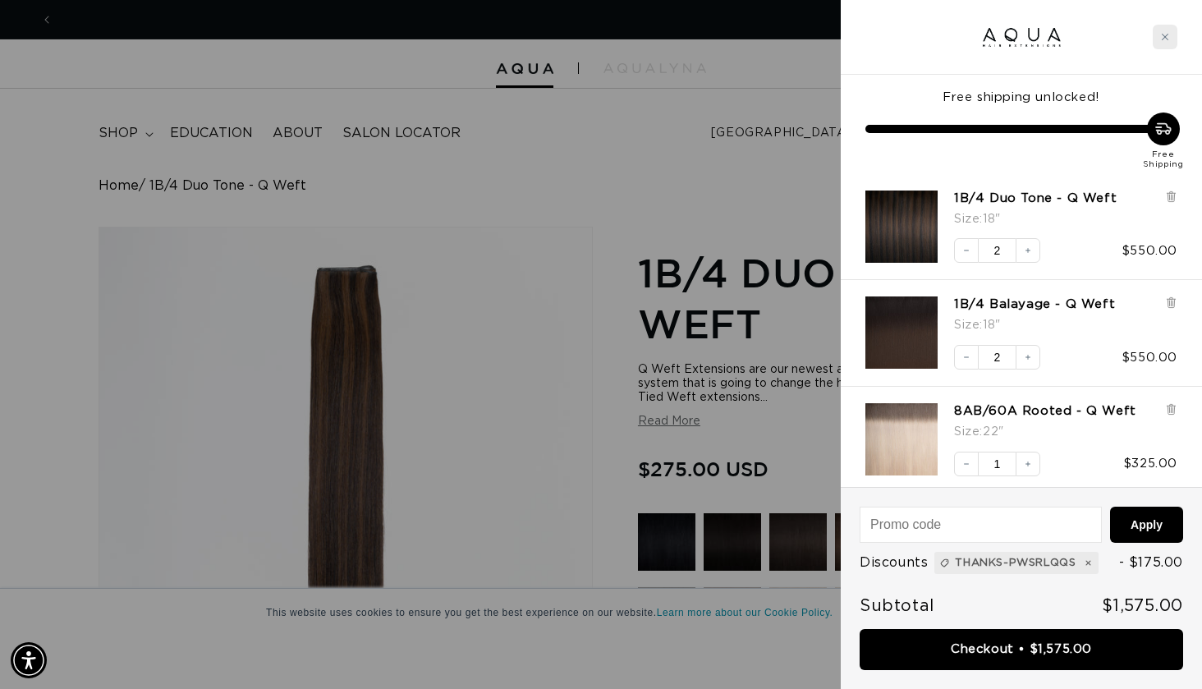
click at [1165, 33] on icon "Close cart" at bounding box center [1165, 37] width 8 height 8
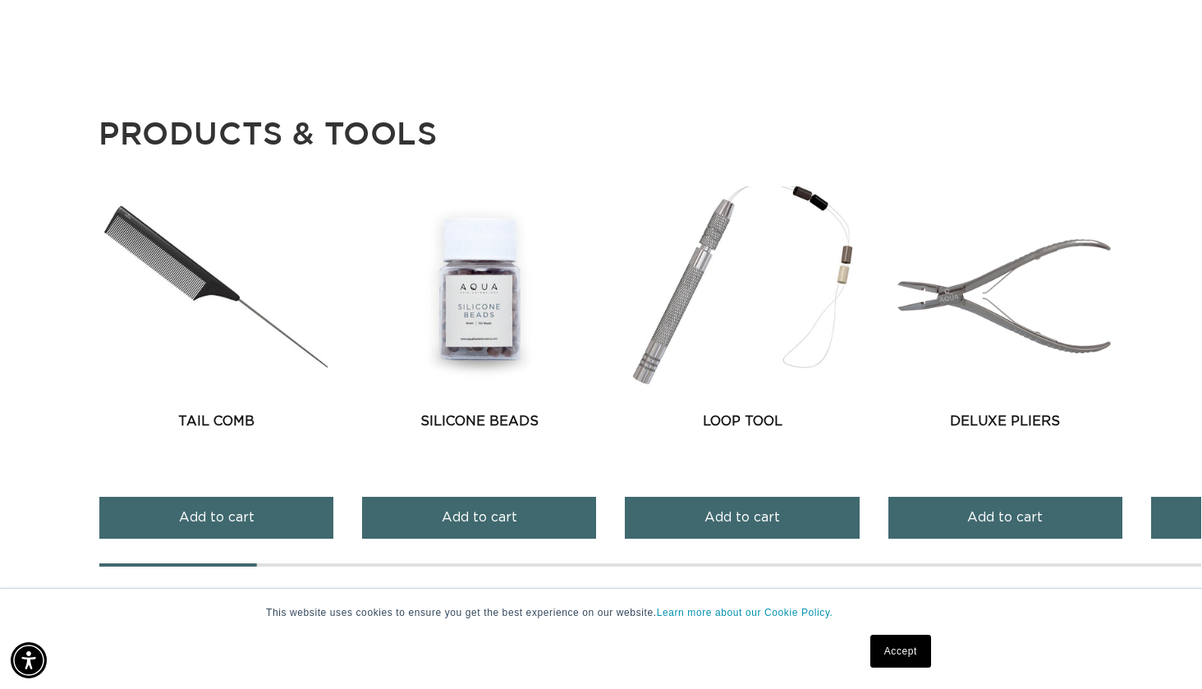
click at [453, 563] on div at bounding box center [650, 564] width 1102 height 3
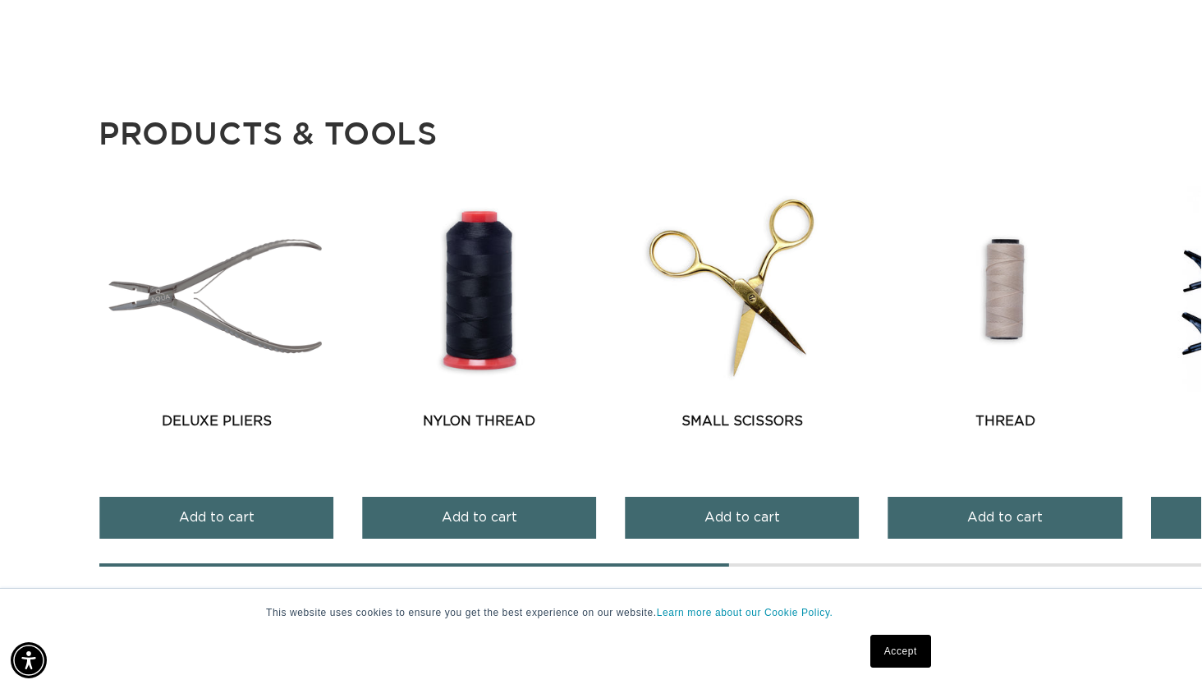
click at [842, 563] on div at bounding box center [650, 564] width 1102 height 3
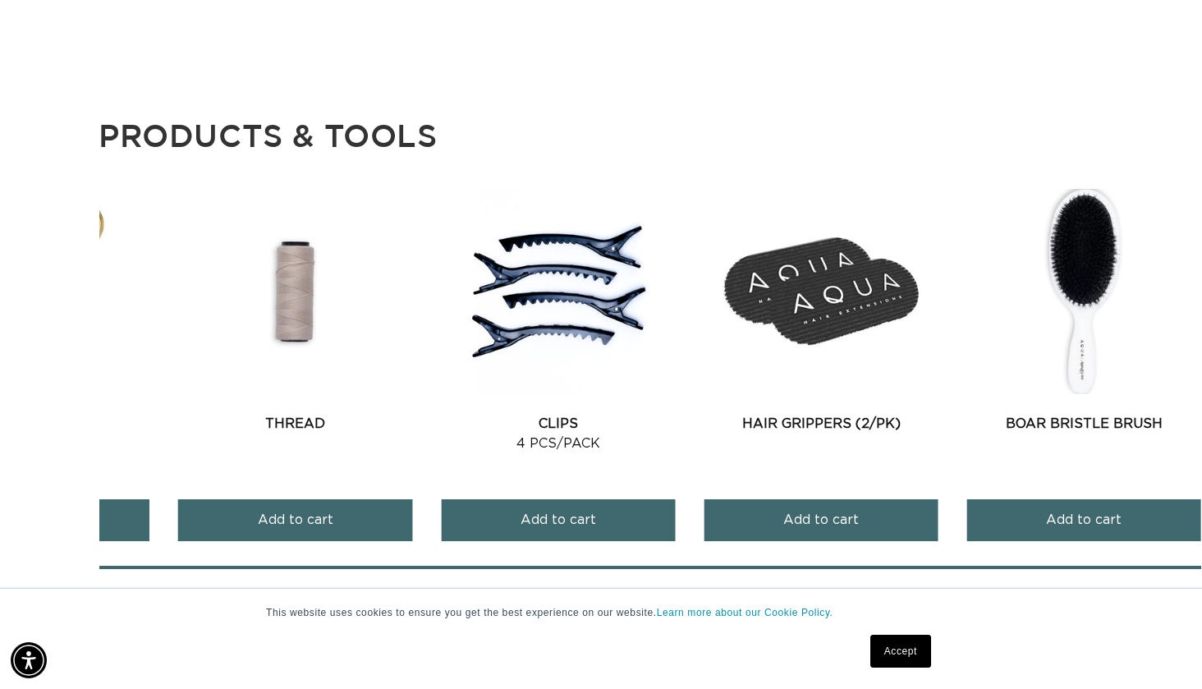
scroll to position [1529, 1]
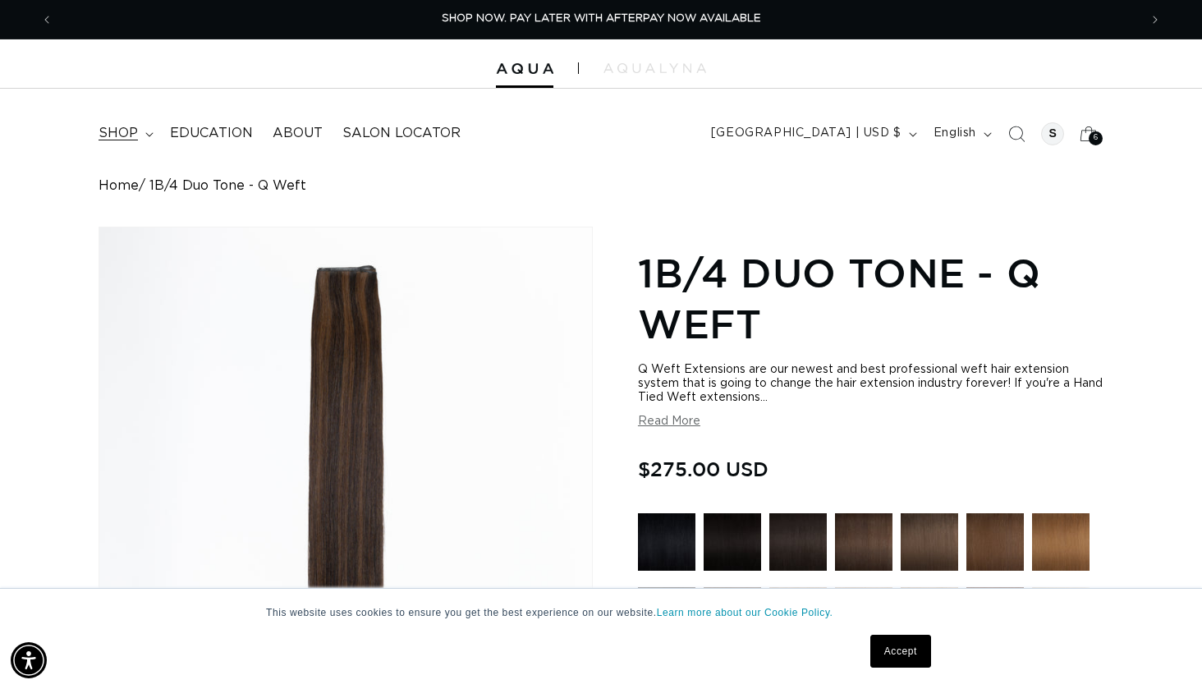
click at [124, 135] on span "shop" at bounding box center [118, 133] width 39 height 17
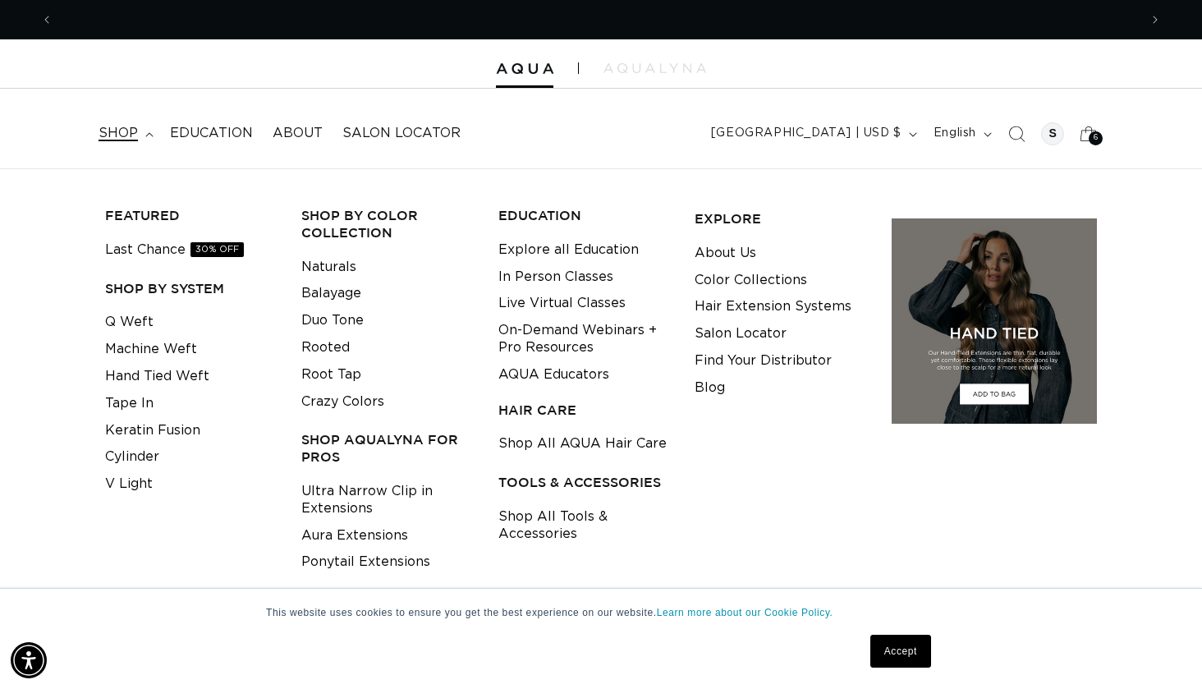
click at [593, 474] on h3 "TOOLS & ACCESSORIES" at bounding box center [583, 482] width 171 height 17
click at [531, 474] on h3 "TOOLS & ACCESSORIES" at bounding box center [583, 482] width 171 height 17
click at [521, 474] on h3 "TOOLS & ACCESSORIES" at bounding box center [583, 482] width 171 height 17
click at [522, 512] on link "Shop All Tools & Accessories" at bounding box center [583, 525] width 171 height 44
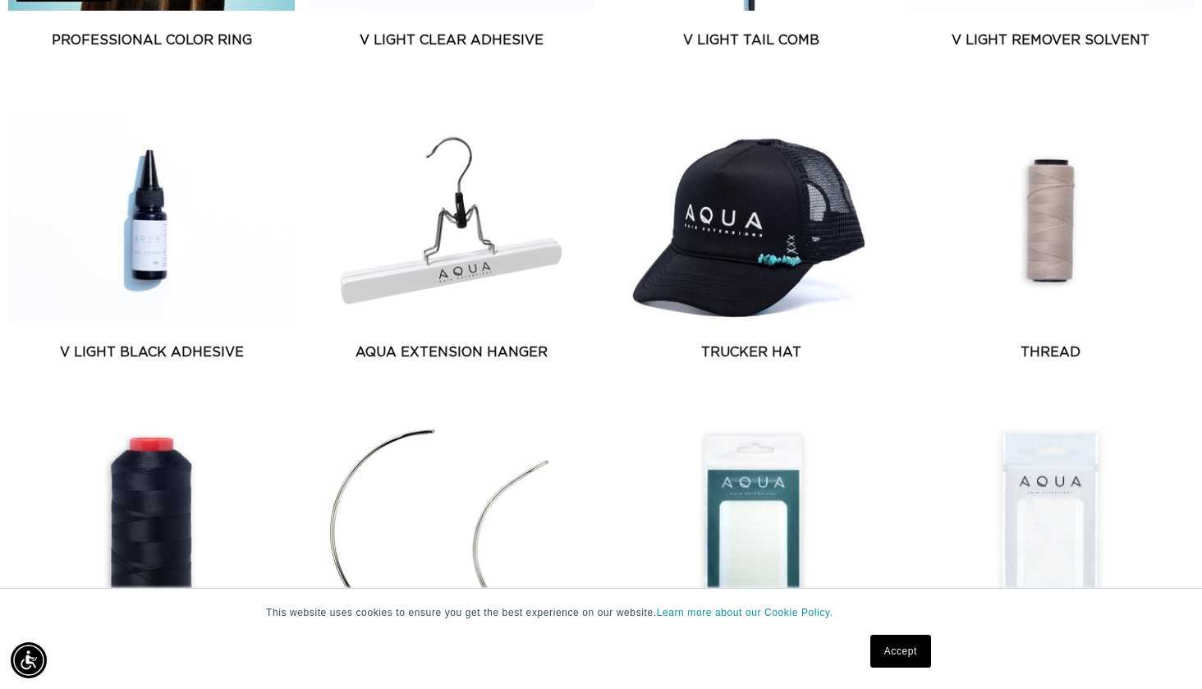
scroll to position [933, 0]
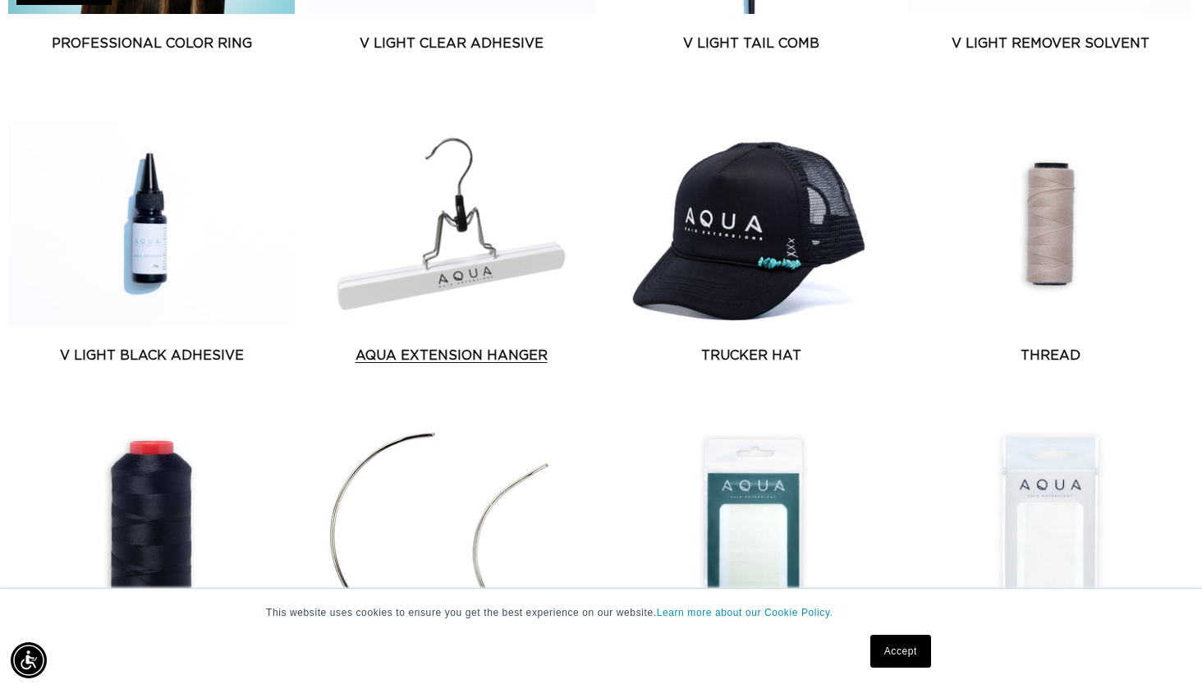
click at [486, 365] on link "AQUA Extension Hanger" at bounding box center [451, 356] width 287 height 20
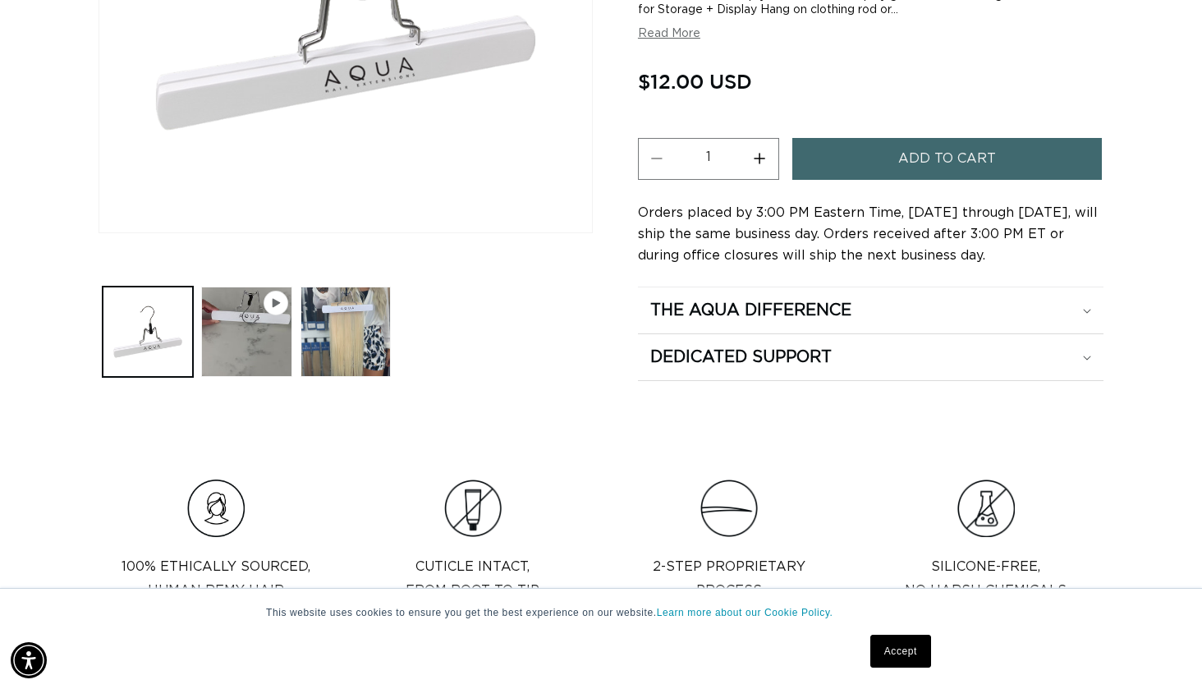
scroll to position [489, 0]
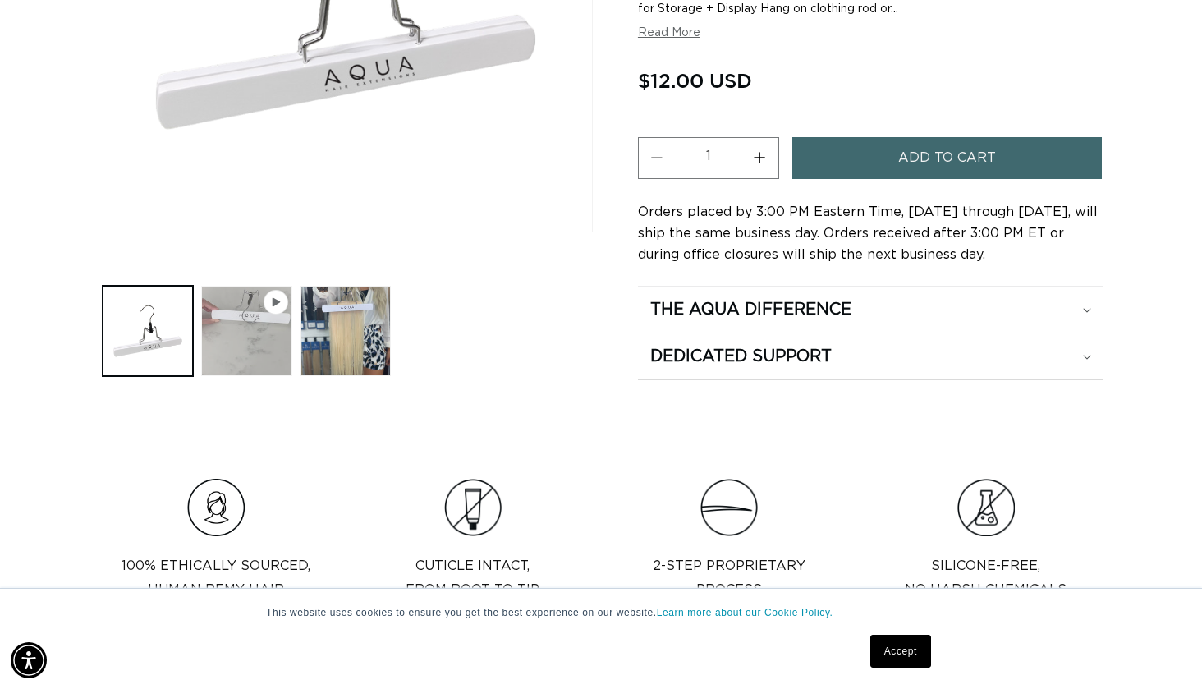
click at [255, 340] on button "Play video 1 in gallery view" at bounding box center [246, 331] width 90 height 90
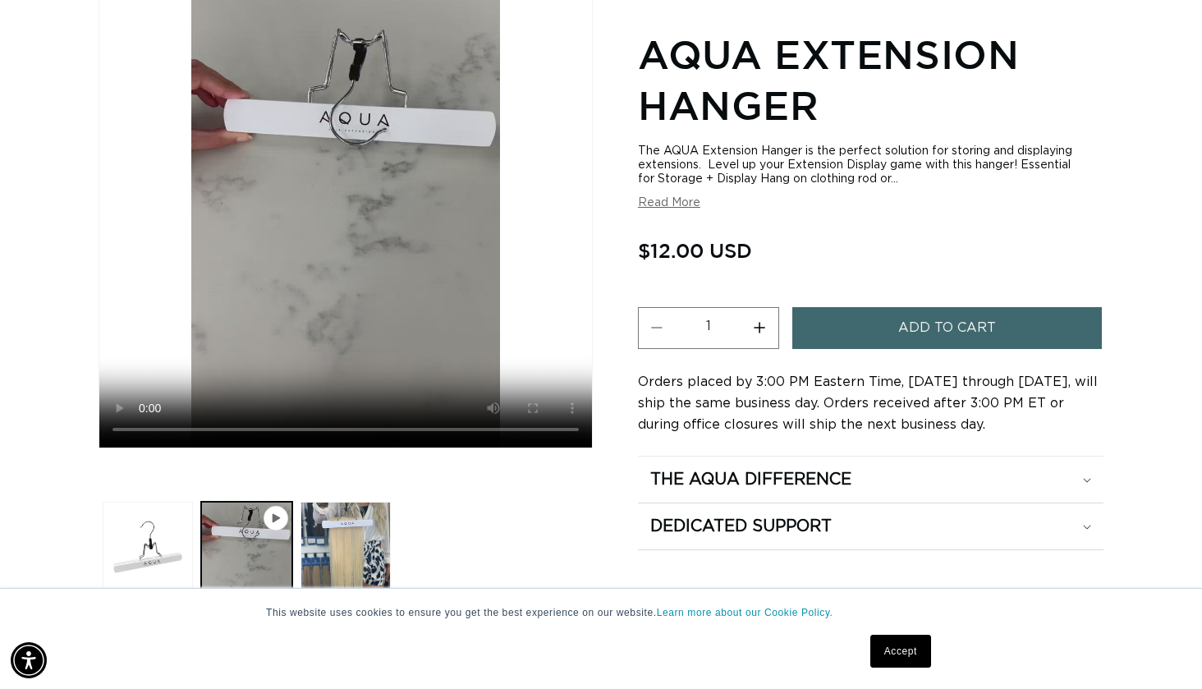
scroll to position [0, 1086]
click at [343, 527] on button "Load image 2 in gallery view" at bounding box center [346, 547] width 90 height 90
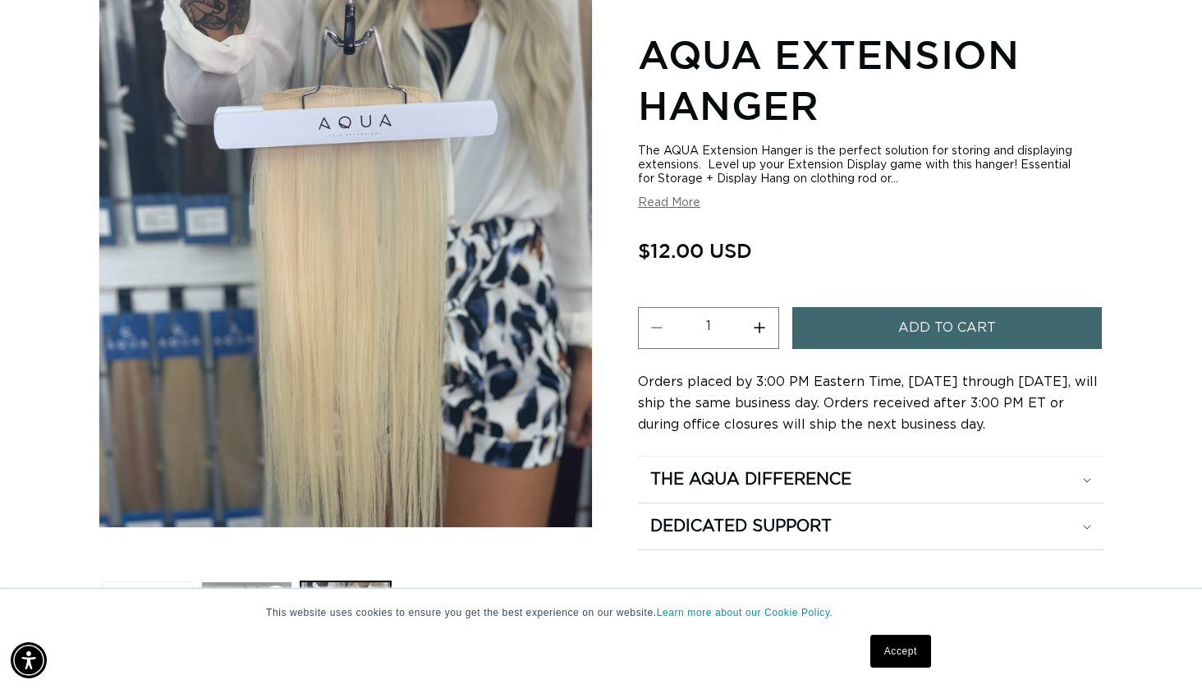
scroll to position [0, 0]
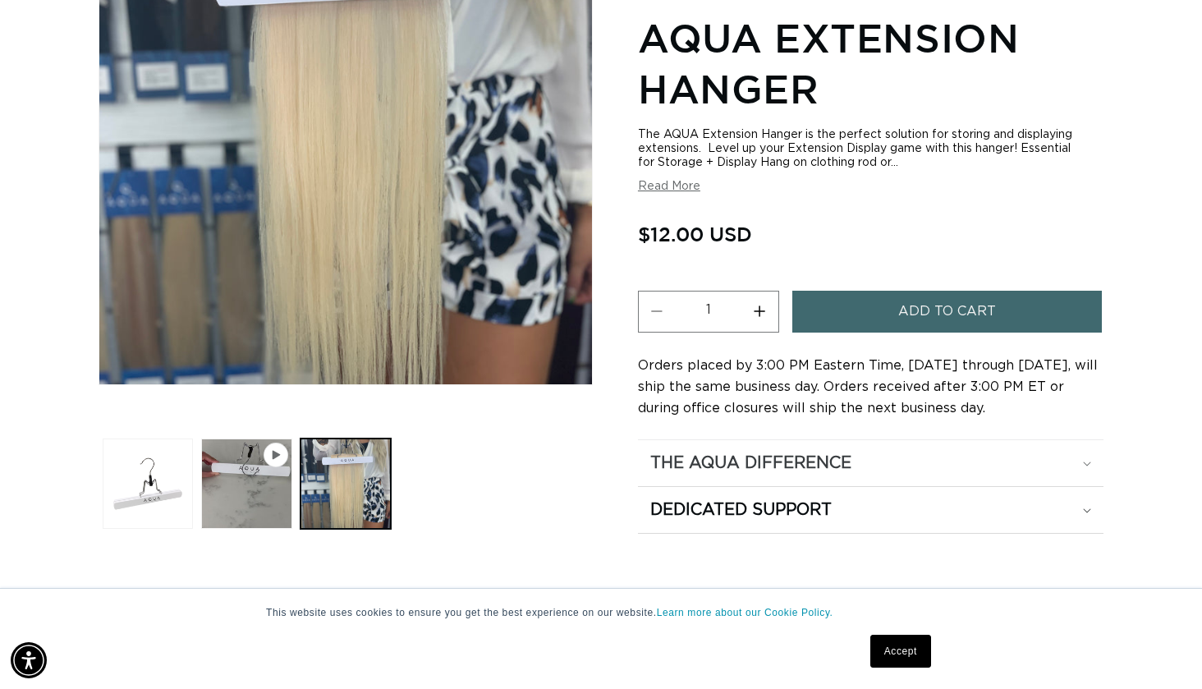
click at [833, 457] on h2 "The Aqua Difference" at bounding box center [750, 462] width 201 height 21
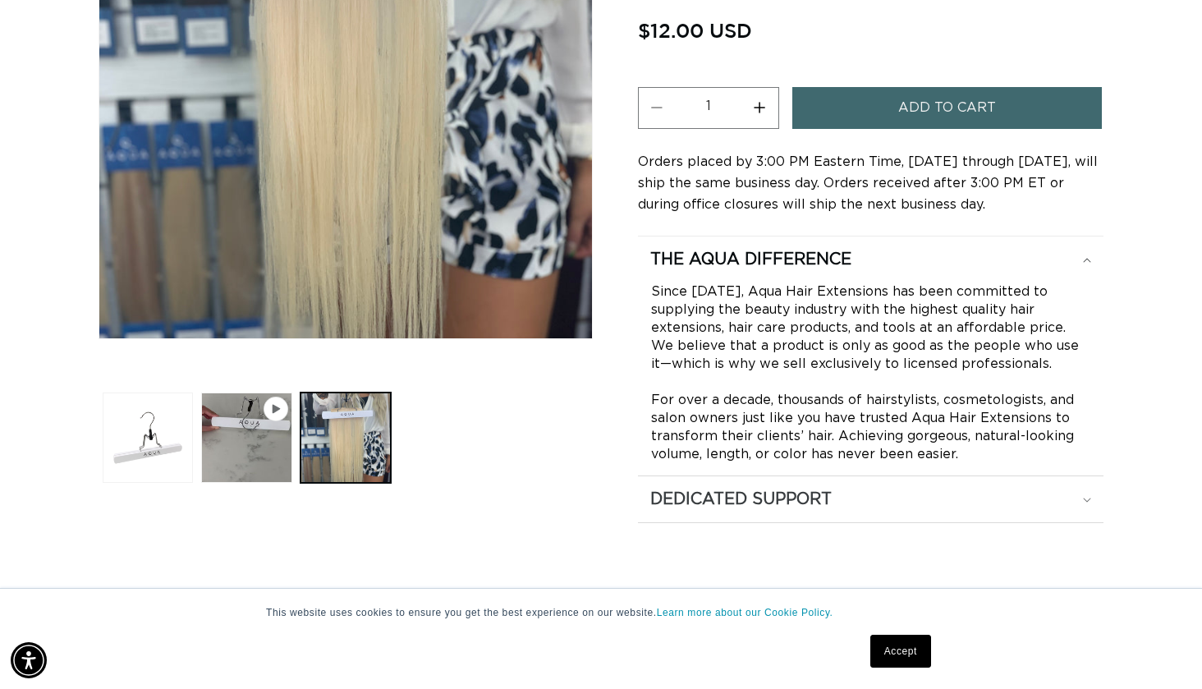
click at [940, 492] on div "Dedicated Support" at bounding box center [870, 499] width 441 height 21
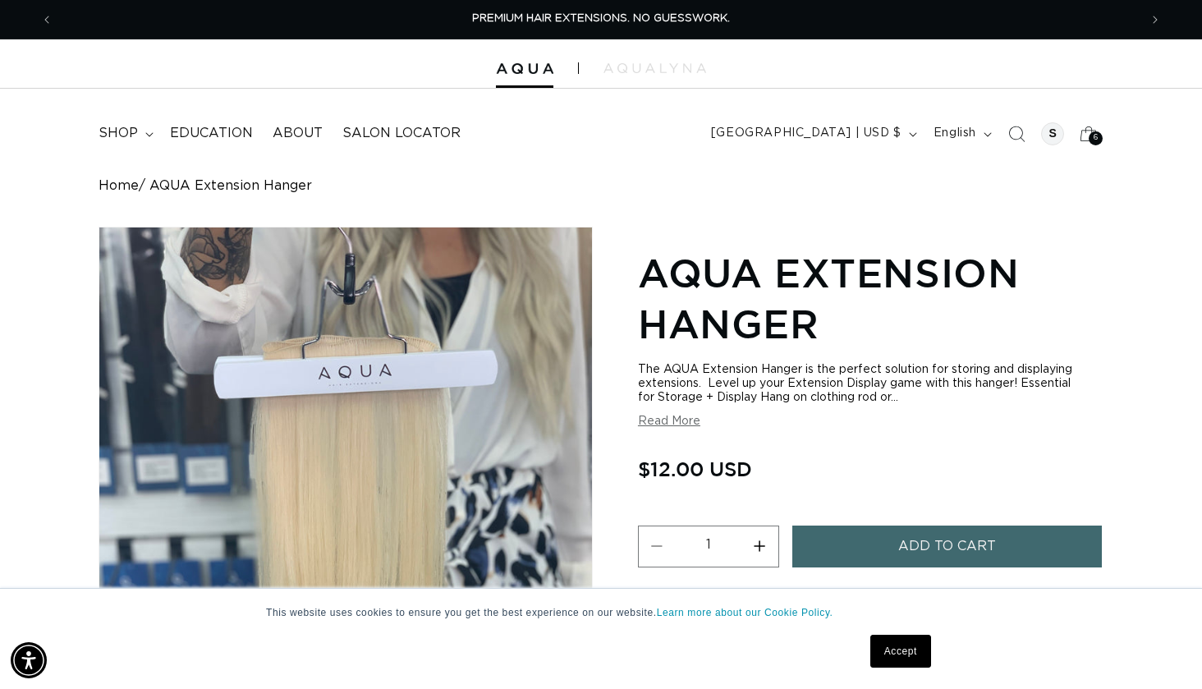
click at [760, 534] on button "Increase quantity for AQUA Extension Hanger" at bounding box center [759, 547] width 37 height 42
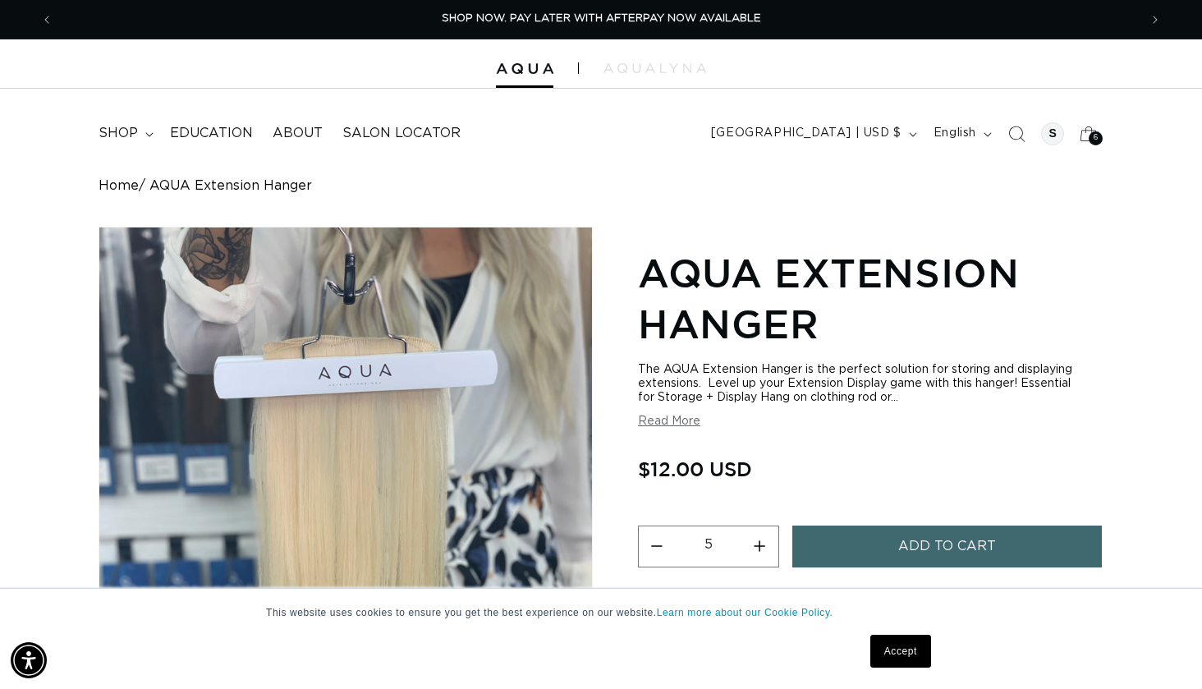
click at [654, 540] on button "Decrease quantity for AQUA Extension Hanger" at bounding box center [657, 547] width 37 height 42
type input "4"
click at [887, 530] on button "Add to cart" at bounding box center [946, 547] width 309 height 42
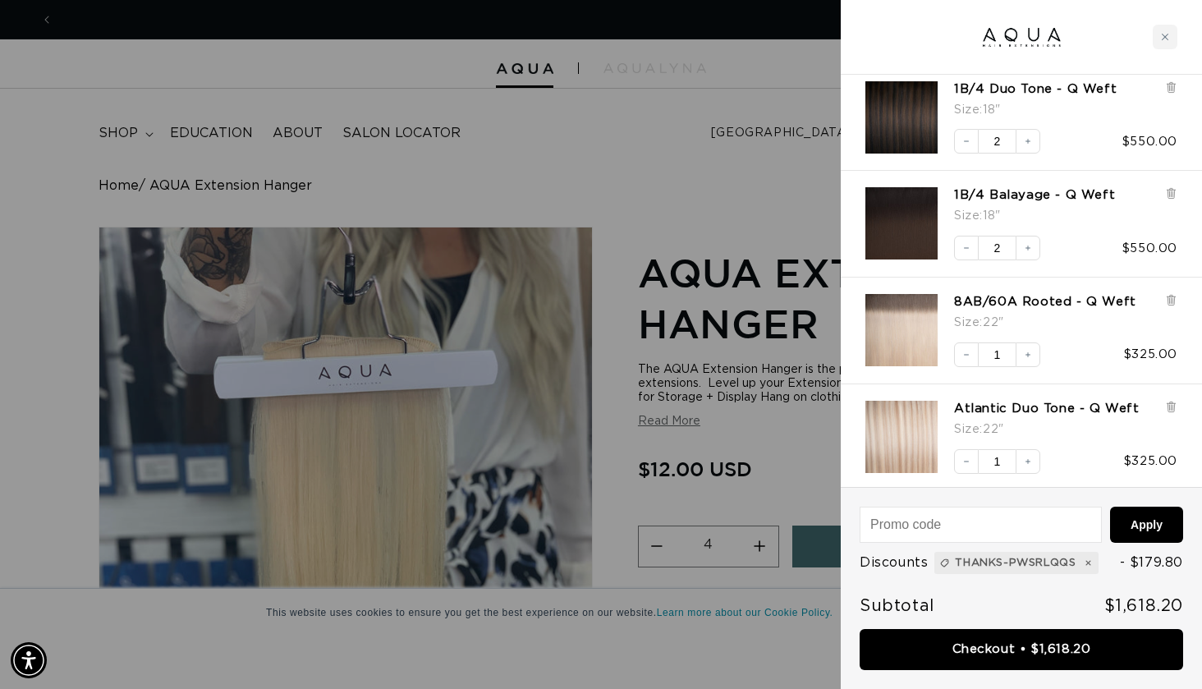
scroll to position [0, 1086]
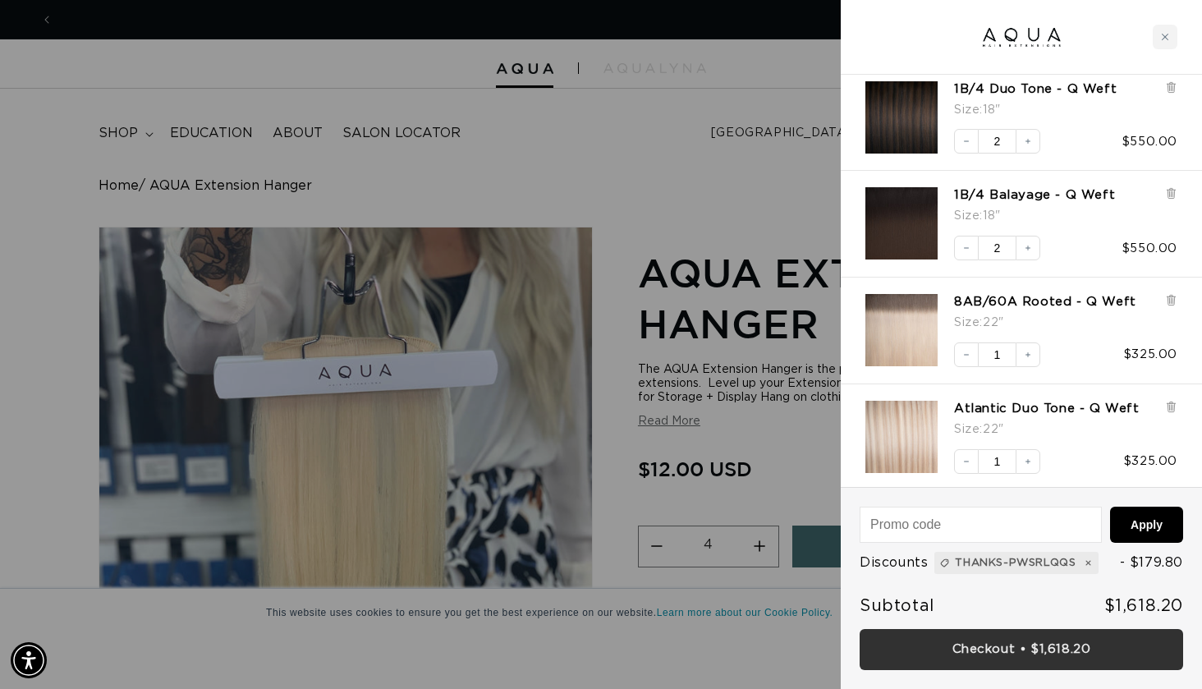
click at [987, 645] on link "Checkout • $1,618.20" at bounding box center [1022, 650] width 324 height 42
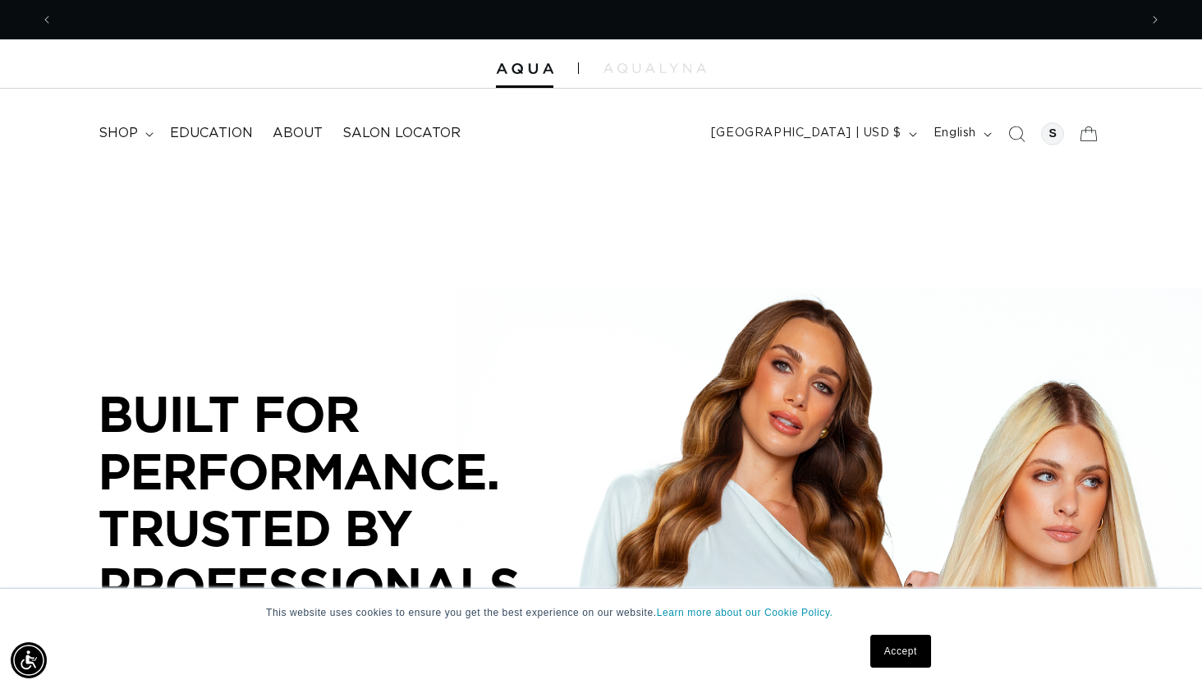
scroll to position [0, 1086]
